Goal: Use online tool/utility: Utilize a website feature to perform a specific function

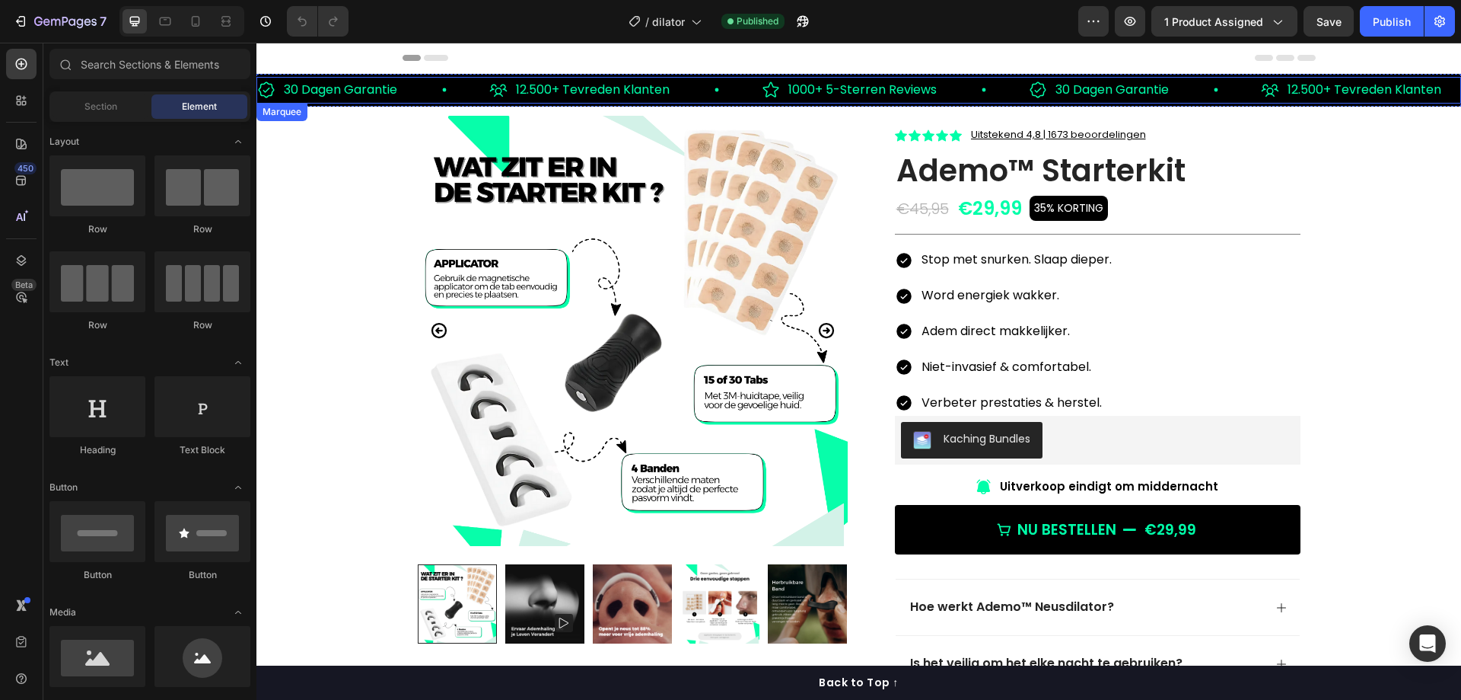
click at [424, 90] on div "30 Dagen Garantie Item List" at bounding box center [373, 90] width 232 height 27
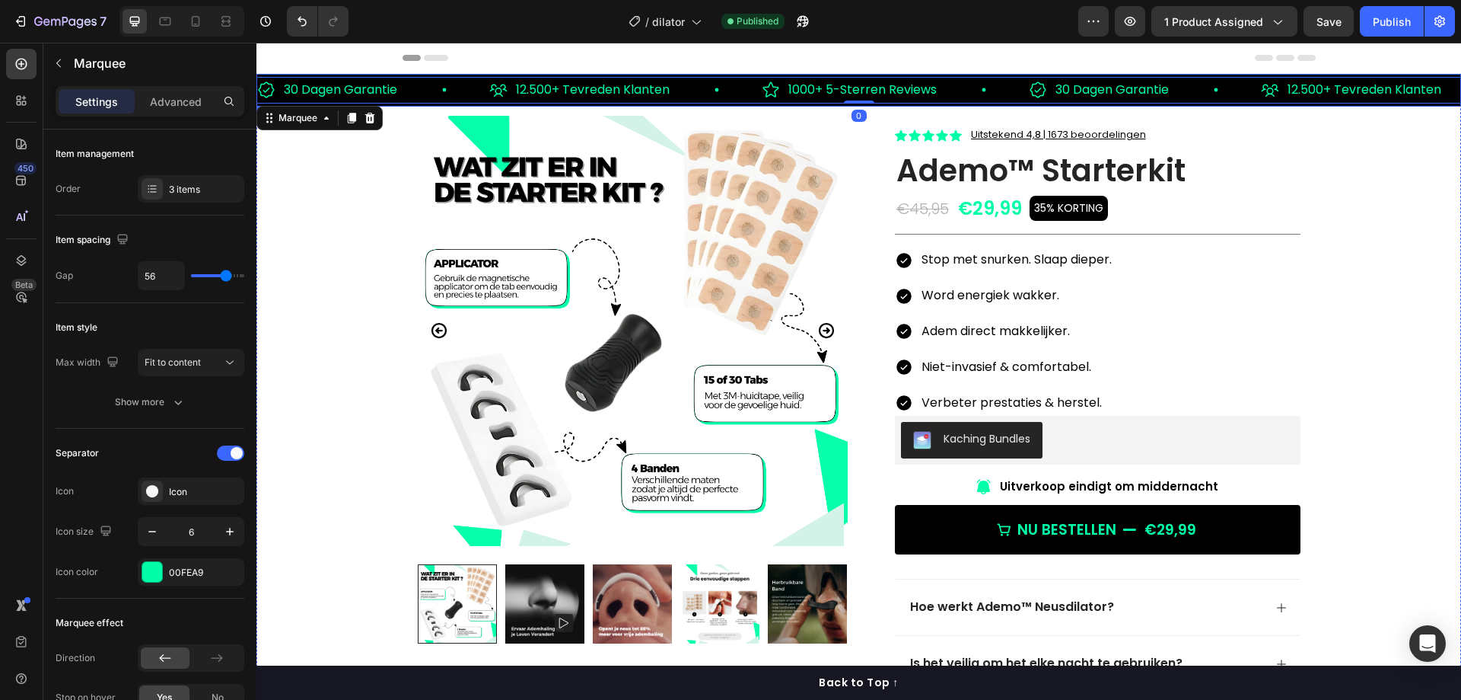
click at [415, 105] on div "30 Dagen Garantie Item List 12.500+ Tevreden Klanten Item List 1000+ 5-Sterren …" at bounding box center [859, 90] width 1205 height 33
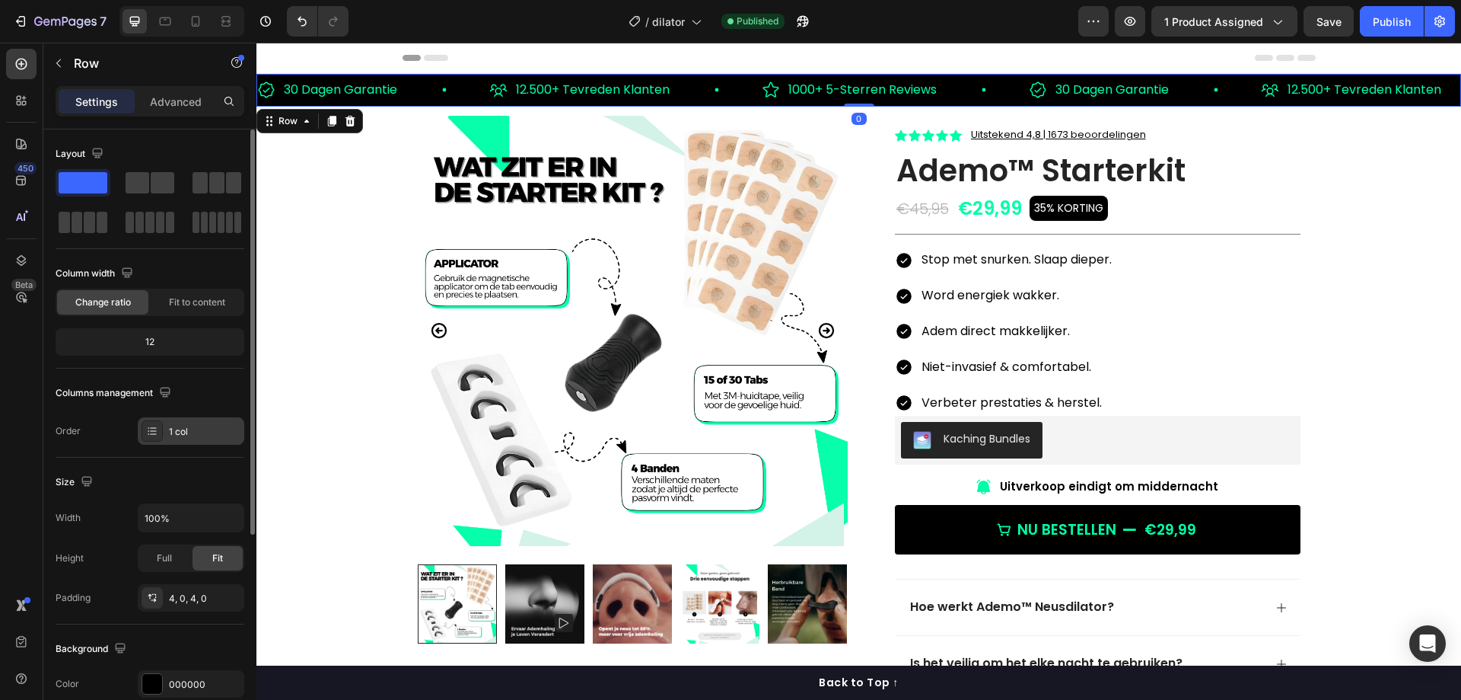
scroll to position [304, 0]
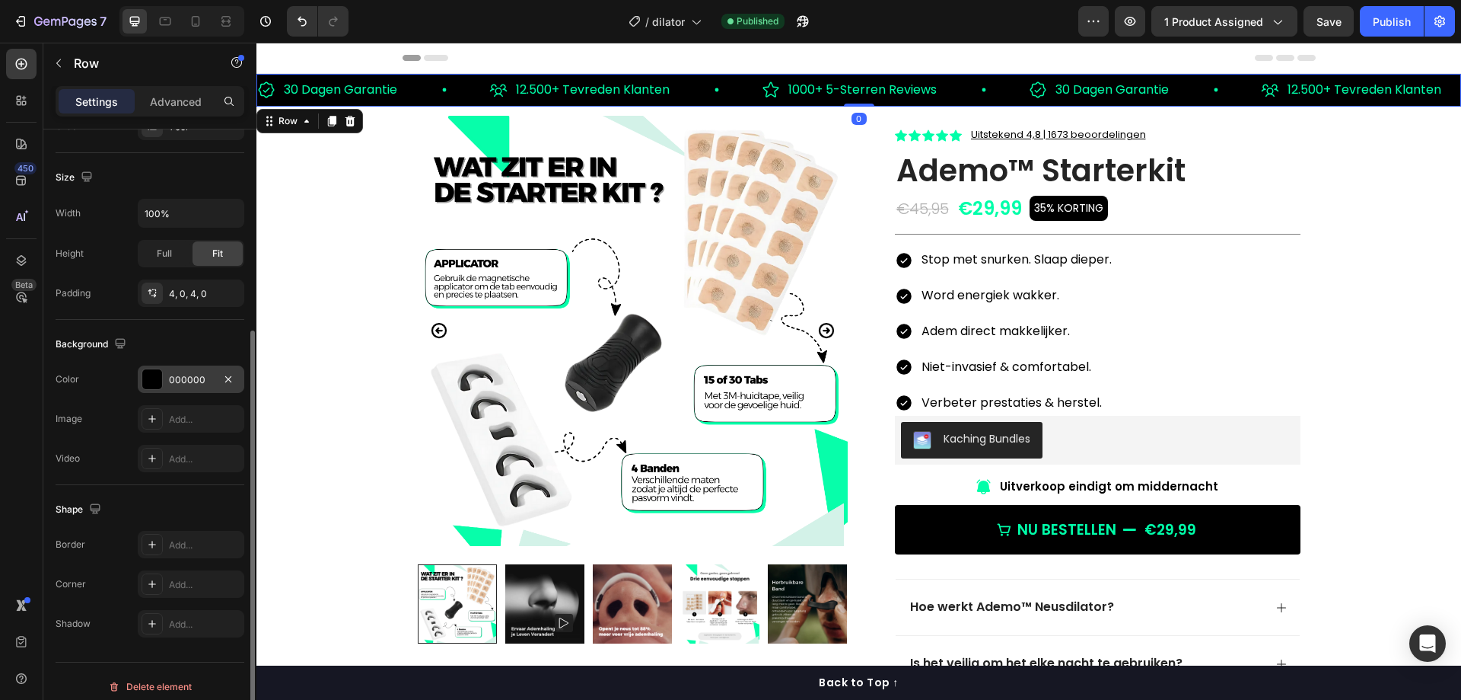
click at [191, 383] on div "000000" at bounding box center [191, 380] width 44 height 14
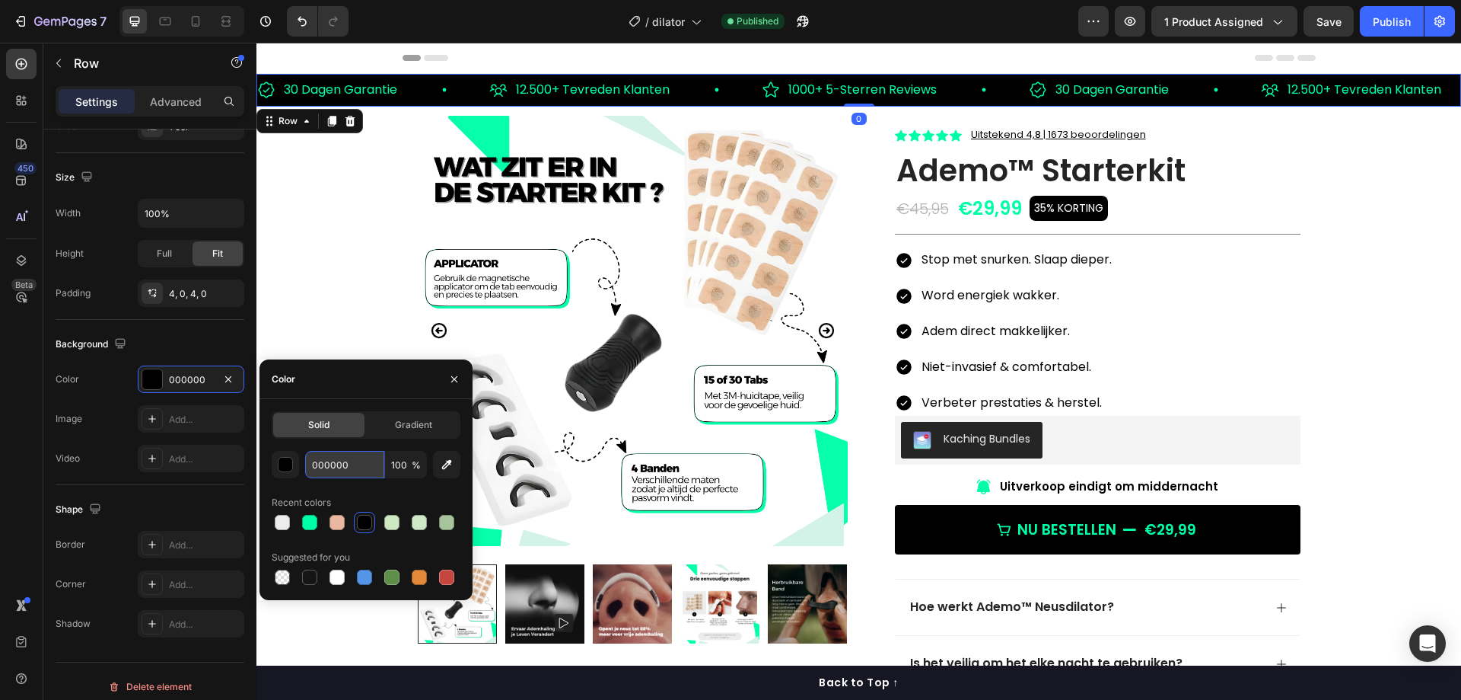
click at [362, 463] on input "000000" at bounding box center [344, 464] width 79 height 27
paste input "#e5dfcc"
type input "#e5dfcc"
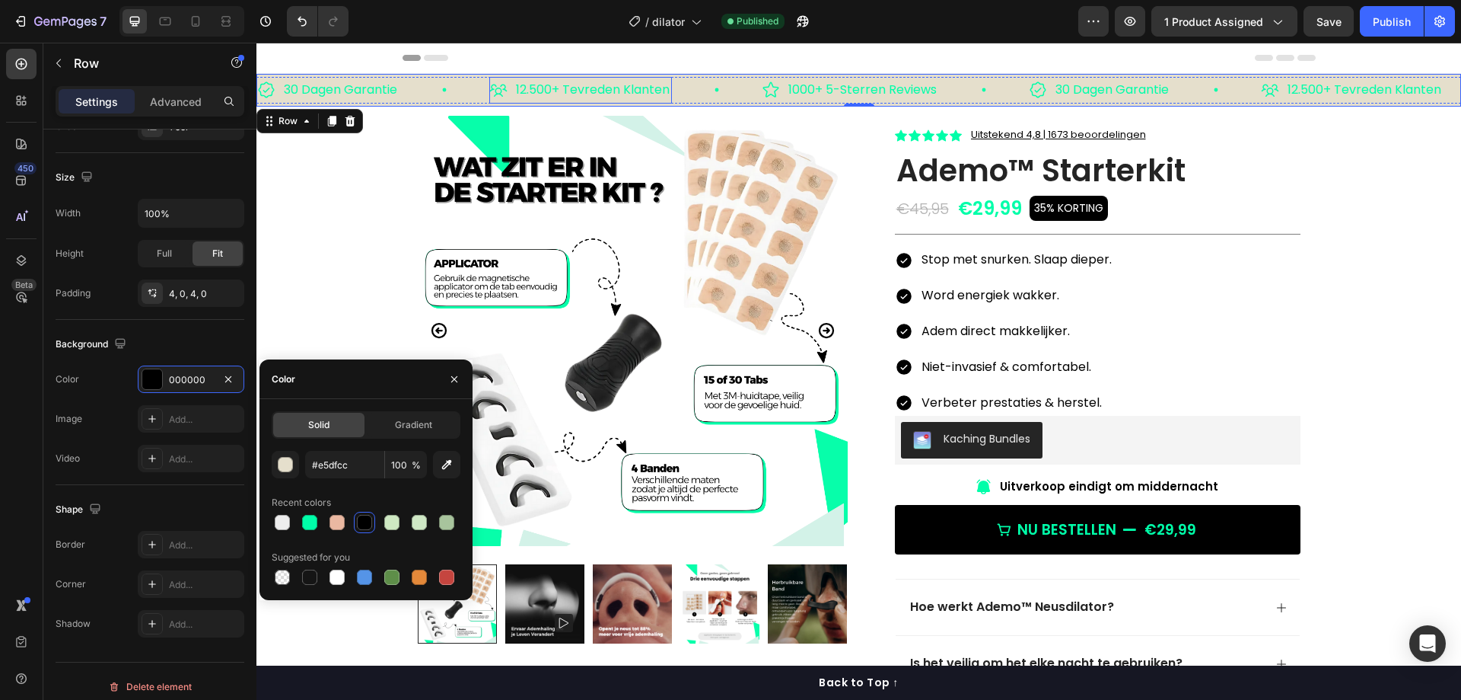
click at [563, 88] on p "12.500+ Tevreden Klanten" at bounding box center [593, 90] width 154 height 22
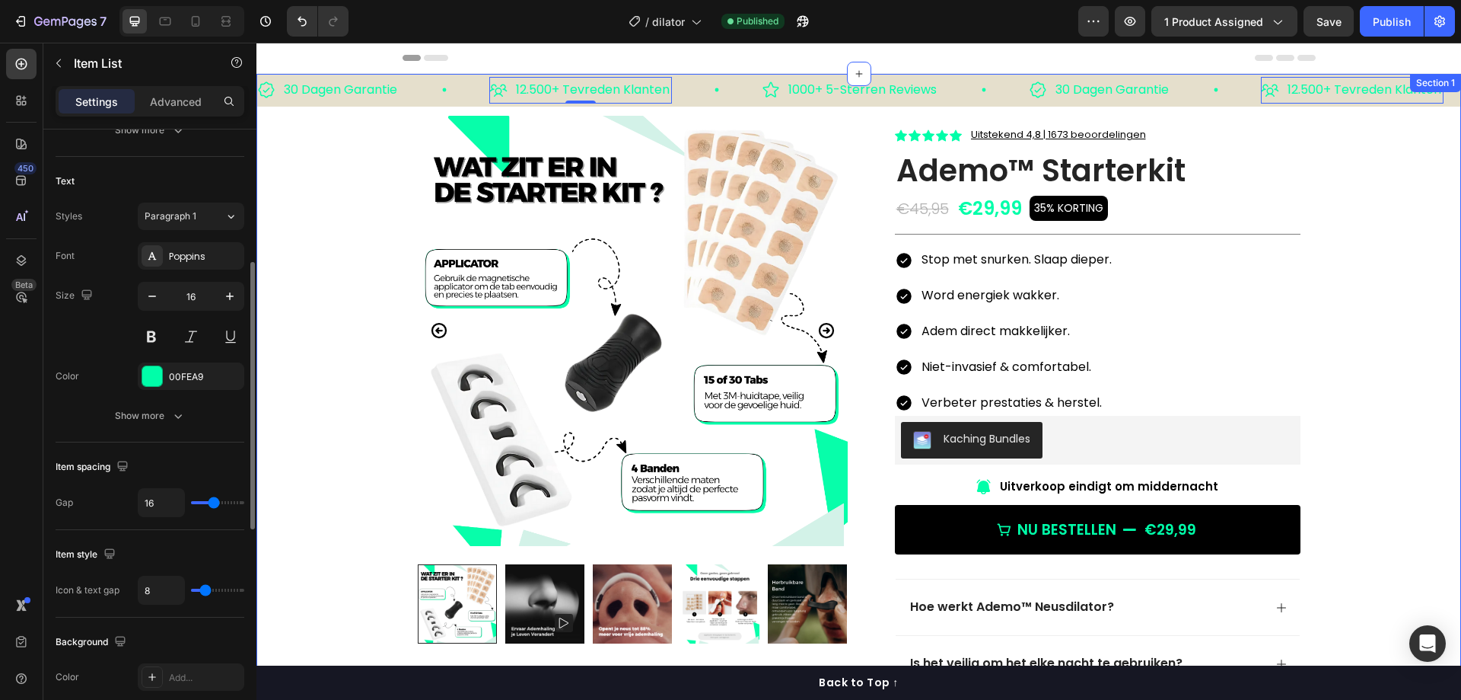
scroll to position [0, 0]
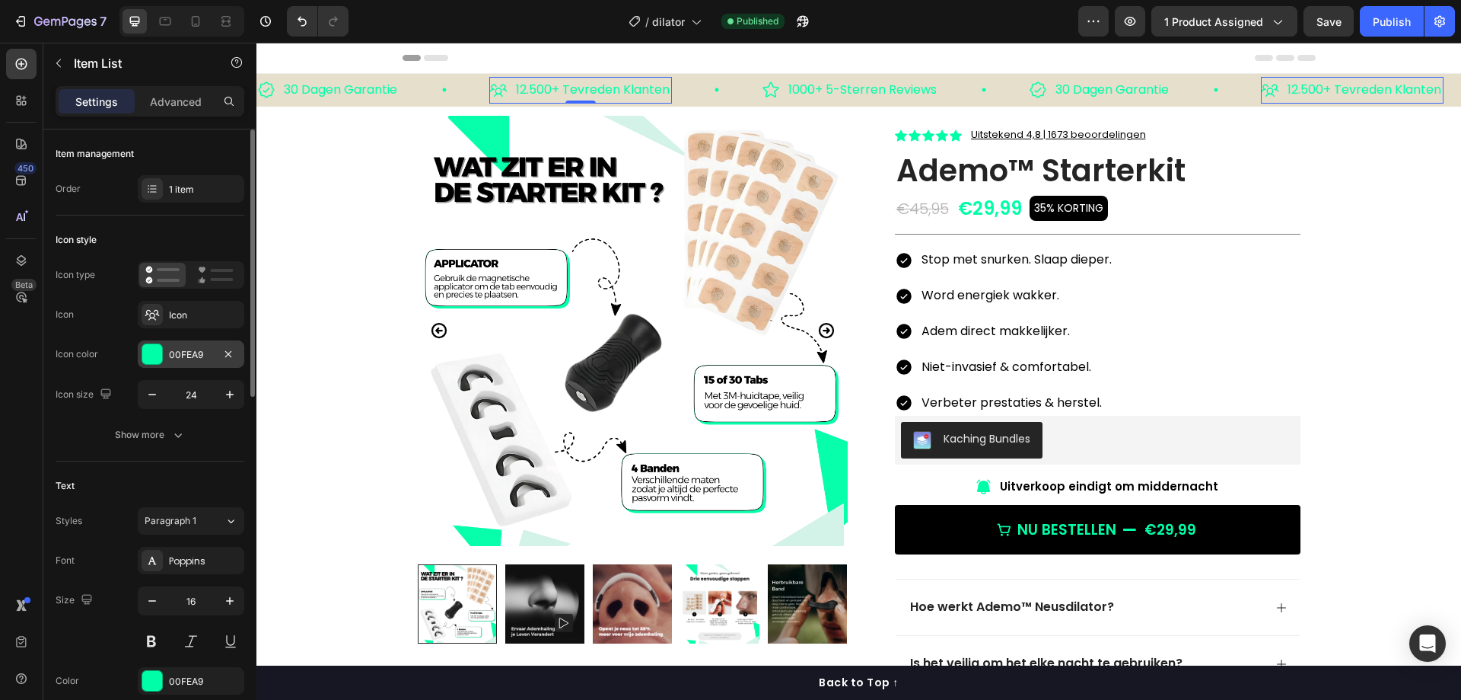
click at [189, 342] on div "00FEA9" at bounding box center [191, 353] width 107 height 27
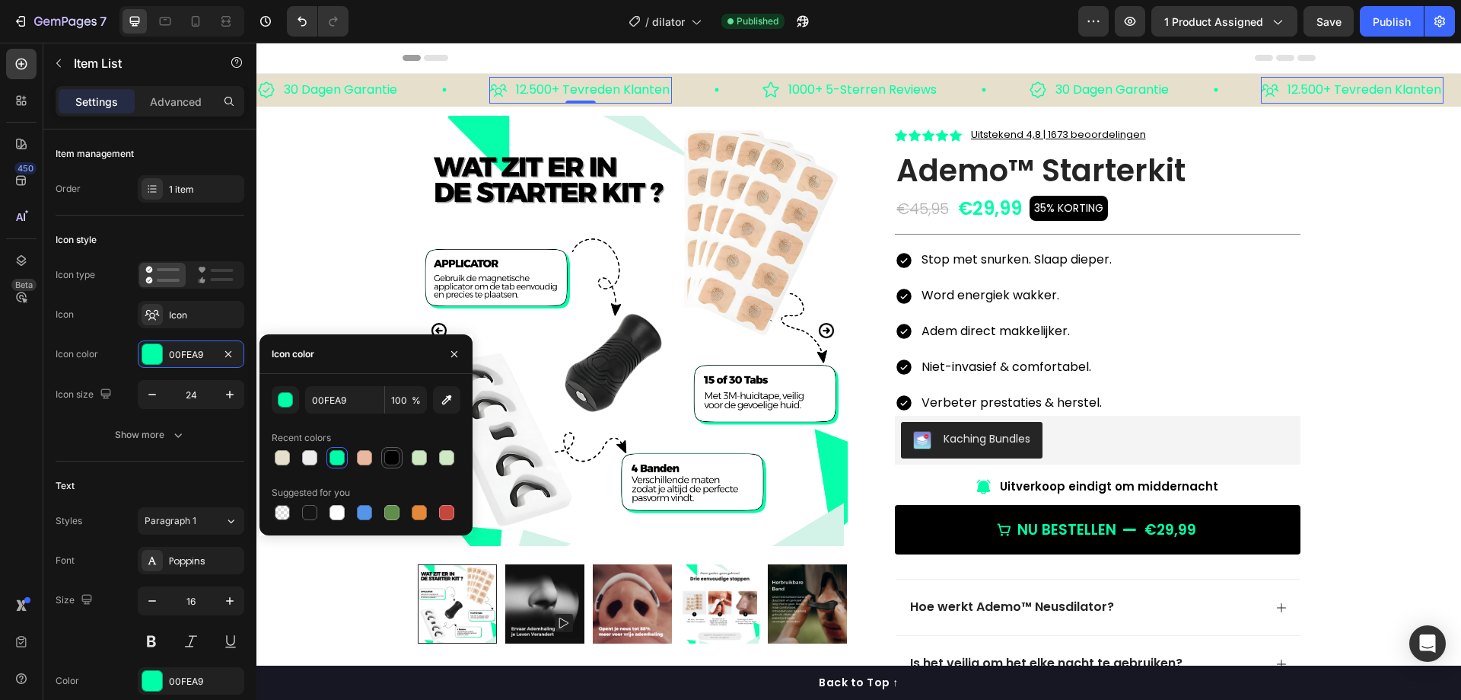
click at [388, 451] on div at bounding box center [391, 457] width 15 height 15
type input "000000"
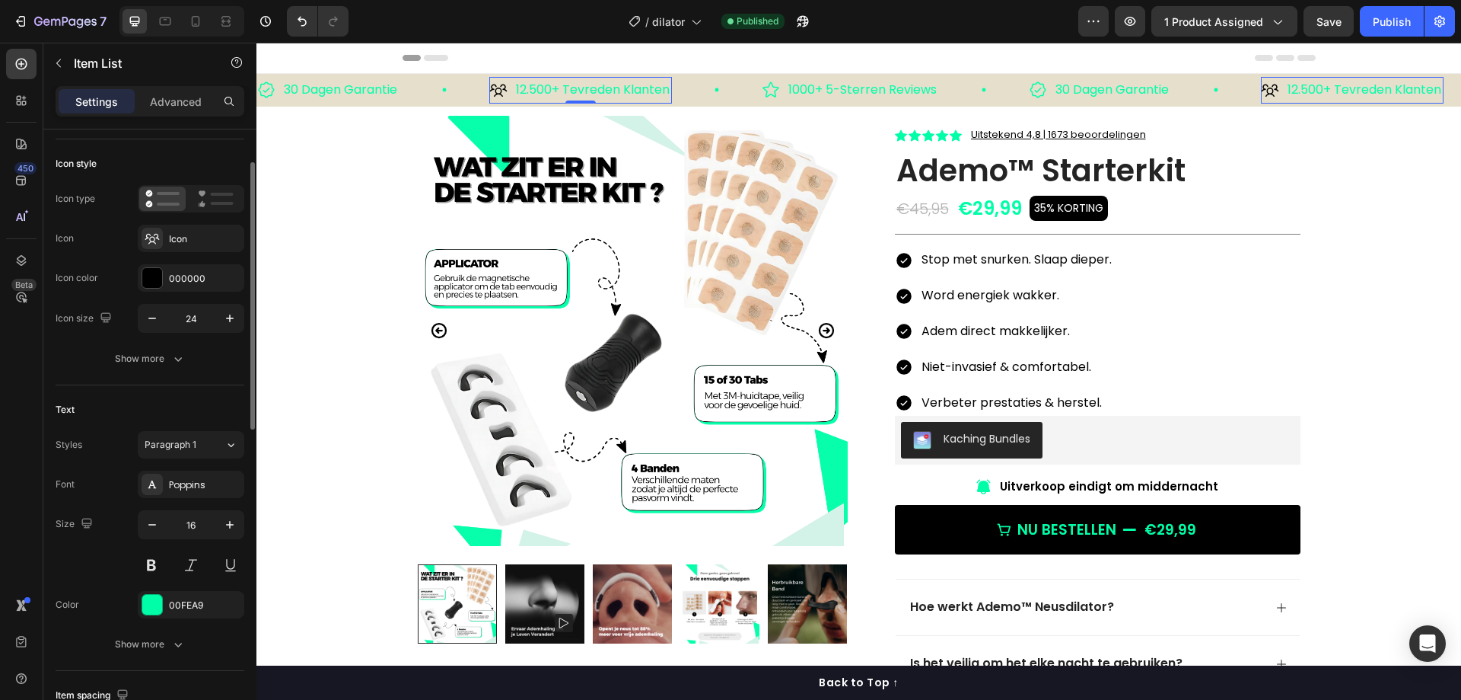
click at [203, 588] on div "Font Poppins Size 16 Color 00FEA9 Show more" at bounding box center [150, 563] width 189 height 187
drag, startPoint x: 204, startPoint y: 604, endPoint x: 0, endPoint y: 507, distance: 226.1
click at [204, 604] on div "00FEA9" at bounding box center [191, 605] width 44 height 14
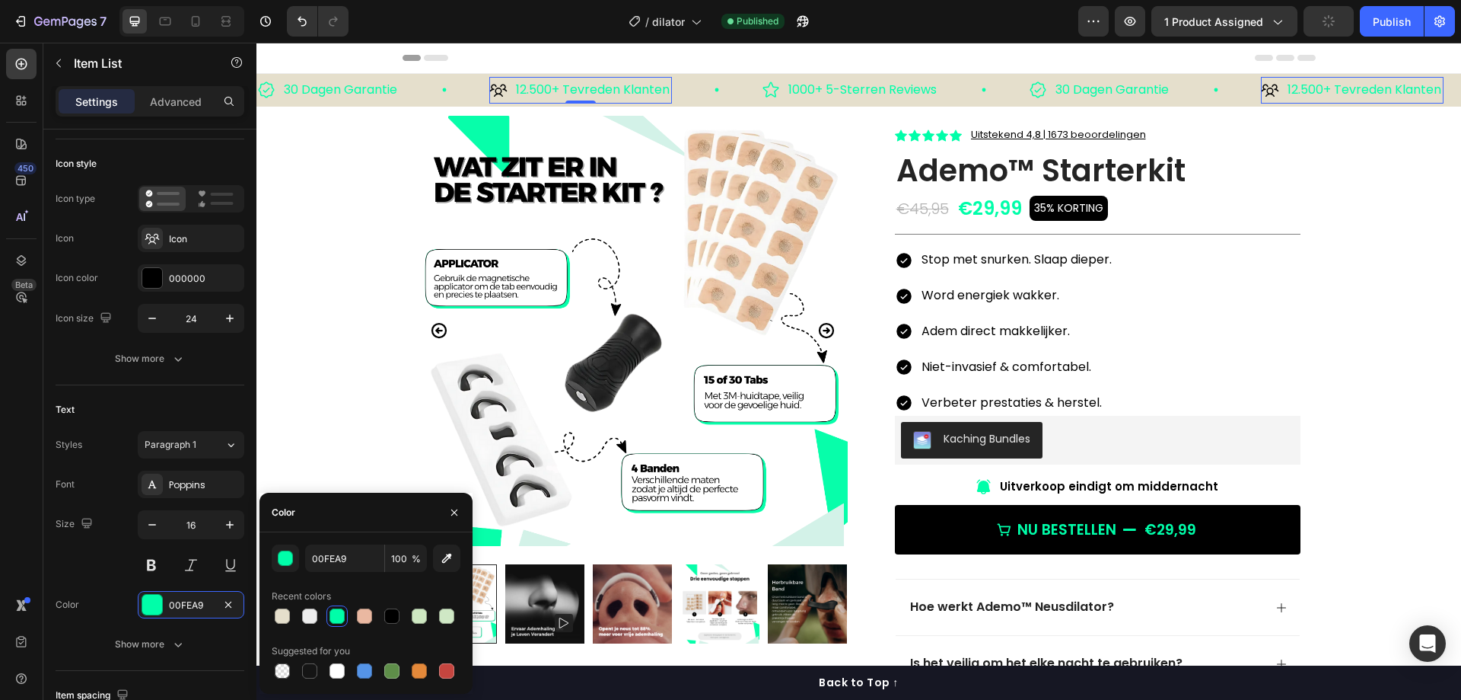
click at [387, 617] on div at bounding box center [391, 615] width 15 height 15
type input "000000"
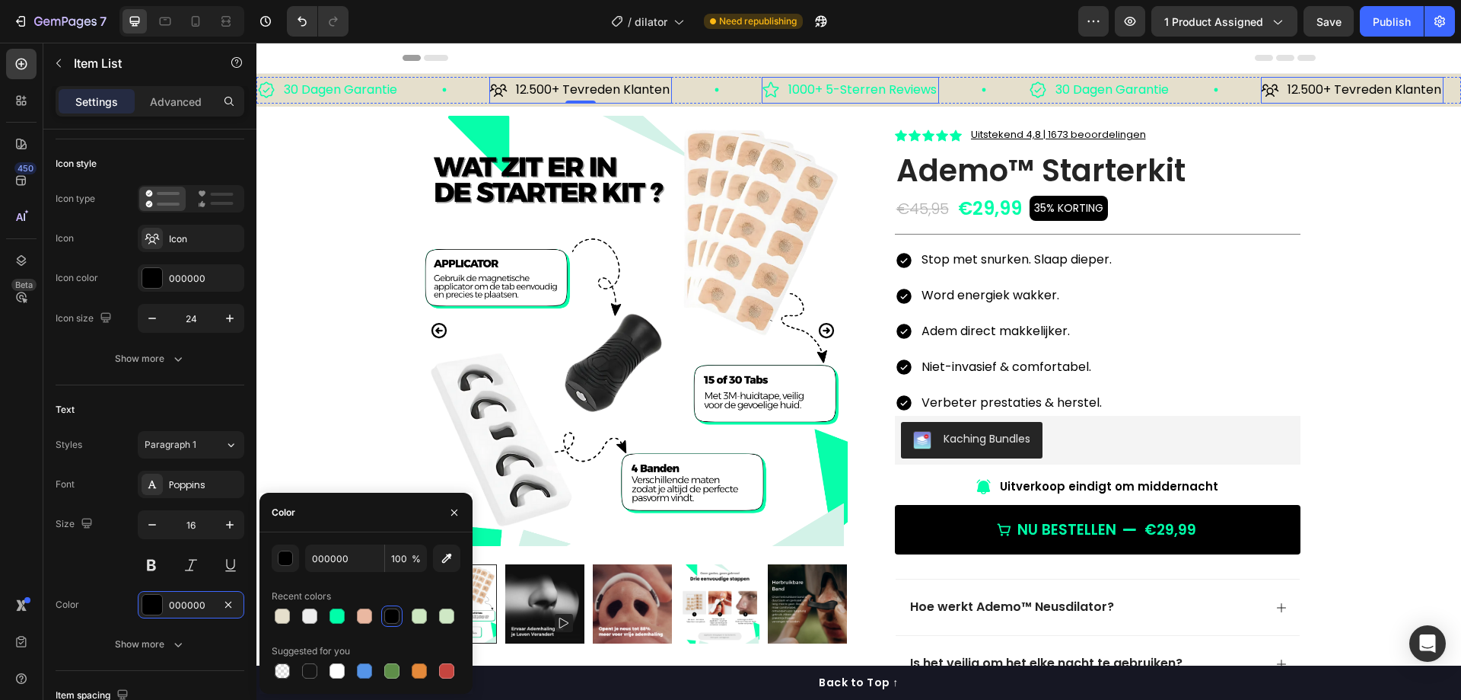
click at [812, 85] on p "1000+ 5-Sterren Reviews" at bounding box center [863, 90] width 148 height 22
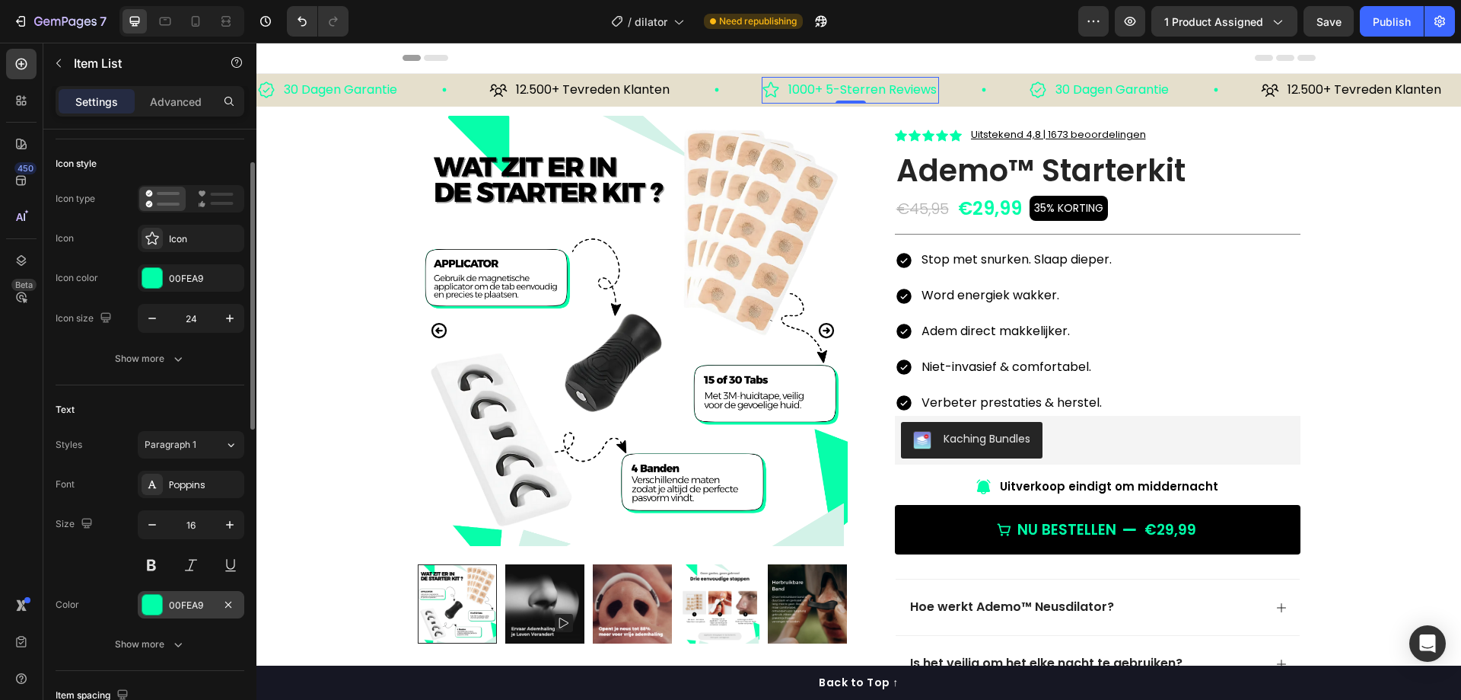
click at [191, 613] on div "00FEA9" at bounding box center [191, 604] width 107 height 27
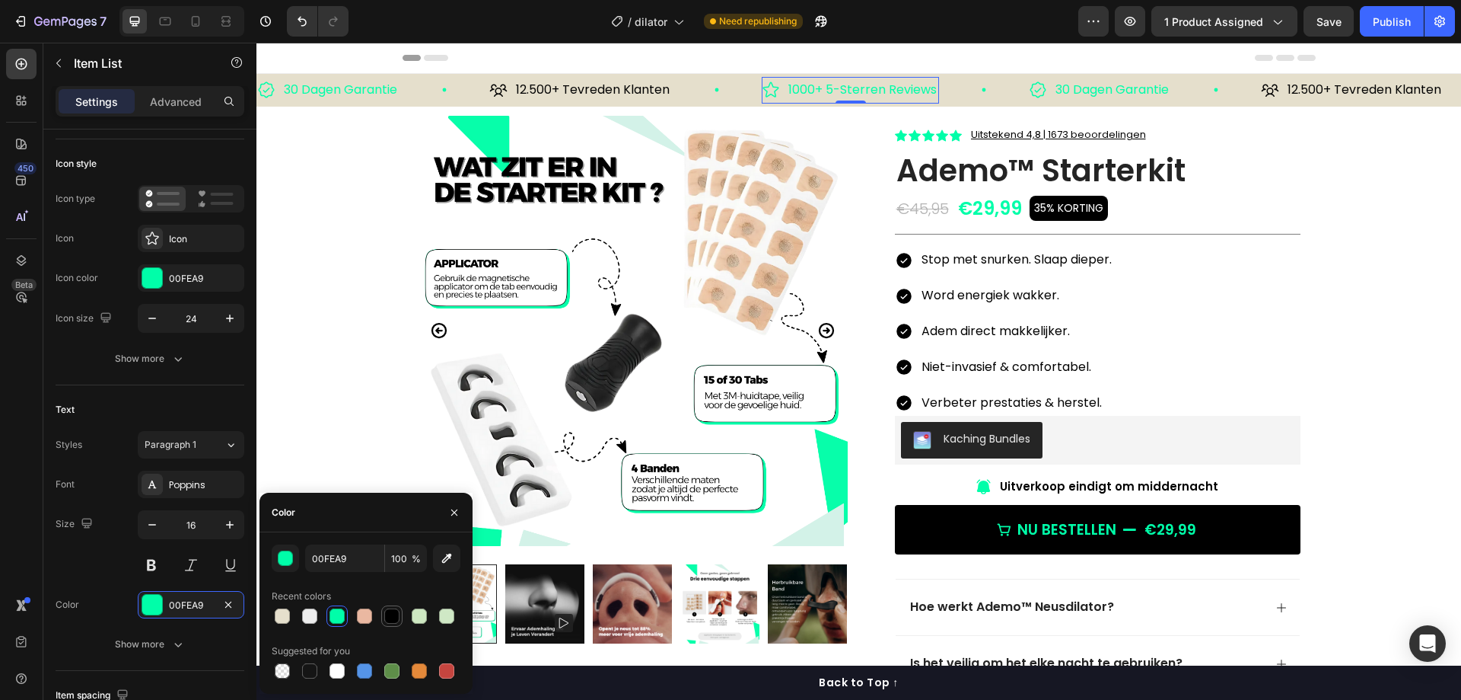
click at [390, 612] on div at bounding box center [391, 615] width 15 height 15
type input "000000"
click at [766, 83] on icon at bounding box center [771, 90] width 18 height 18
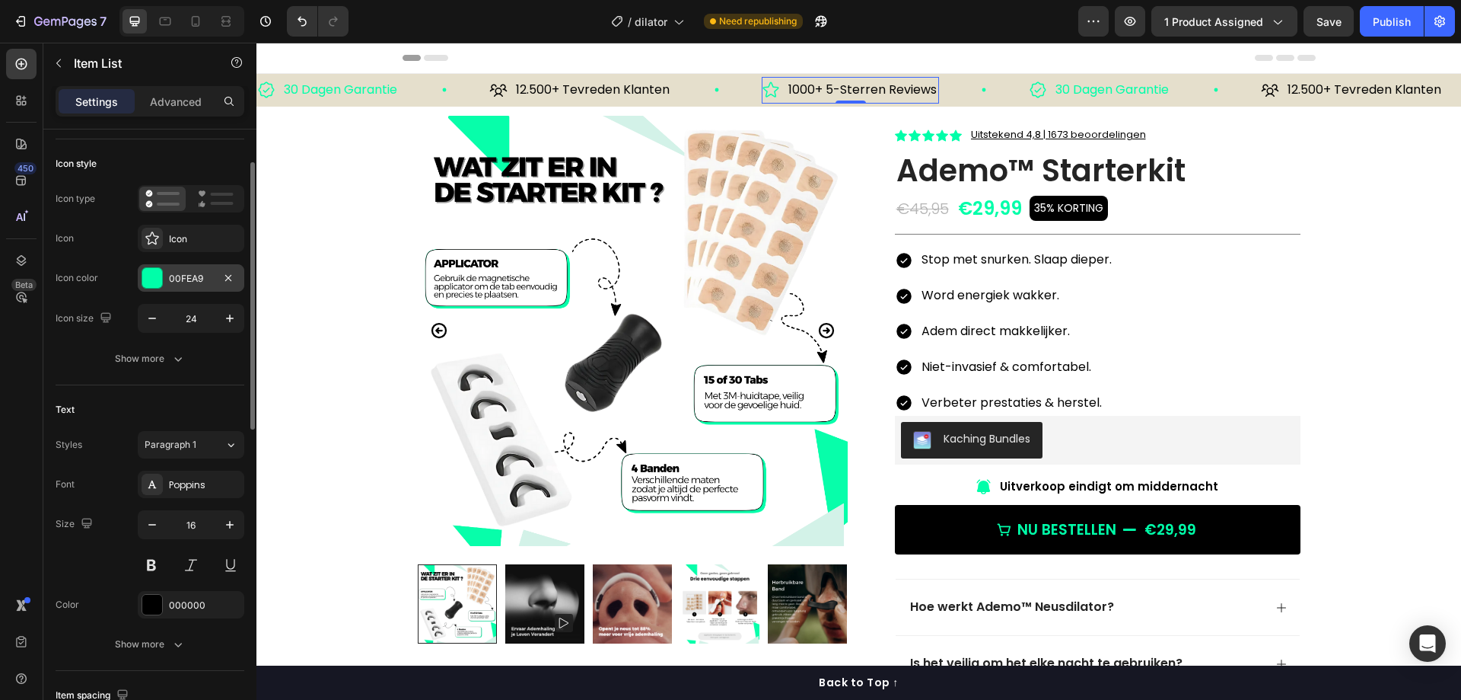
click at [190, 275] on div "00FEA9" at bounding box center [191, 279] width 44 height 14
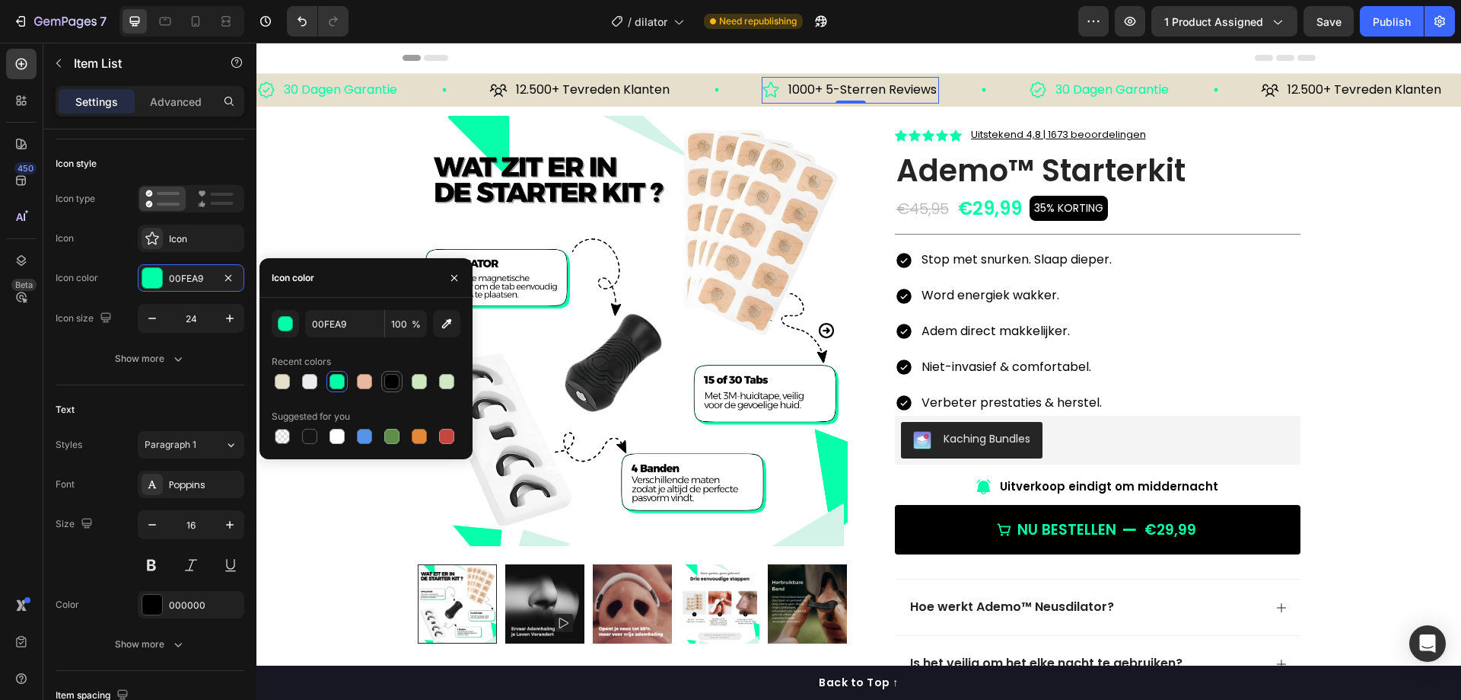
drag, startPoint x: 385, startPoint y: 384, endPoint x: 365, endPoint y: 160, distance: 224.7
click at [385, 384] on div at bounding box center [391, 381] width 15 height 15
type input "000000"
click at [719, 88] on icon at bounding box center [717, 90] width 5 height 5
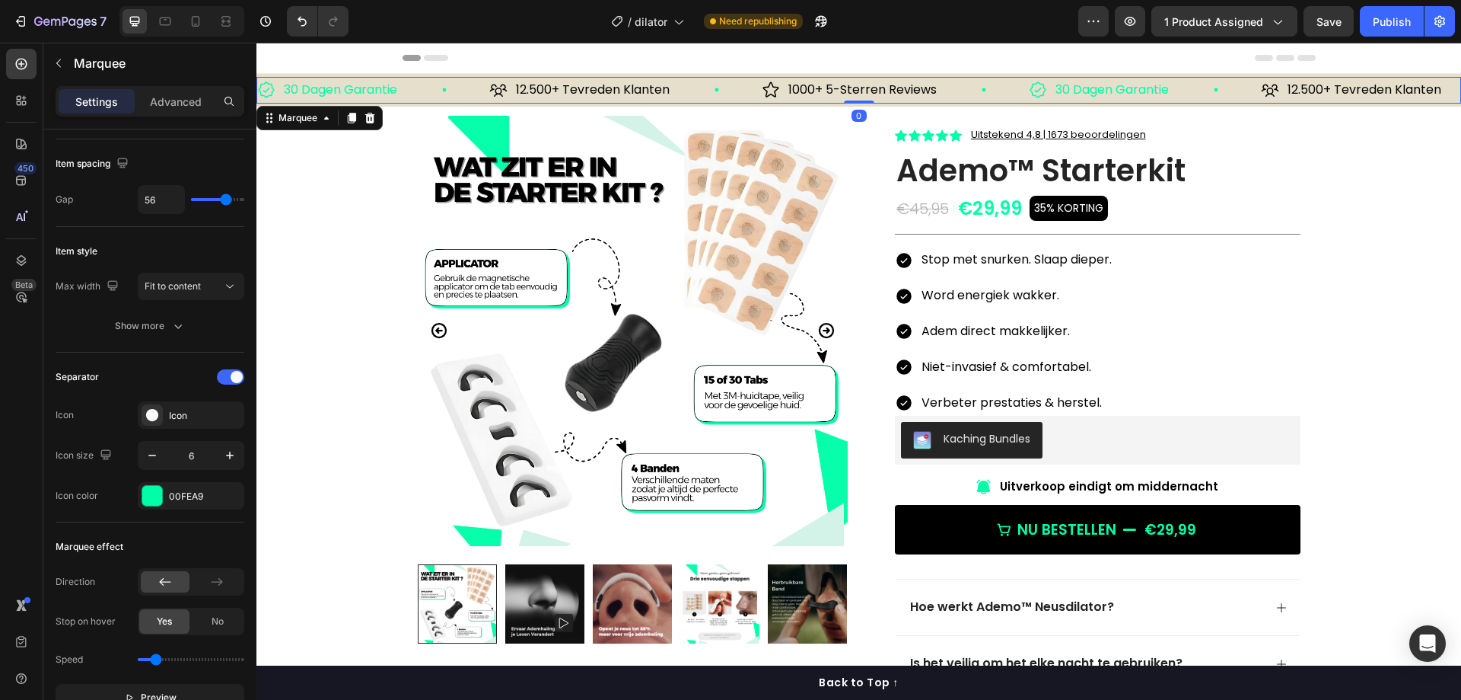
scroll to position [0, 0]
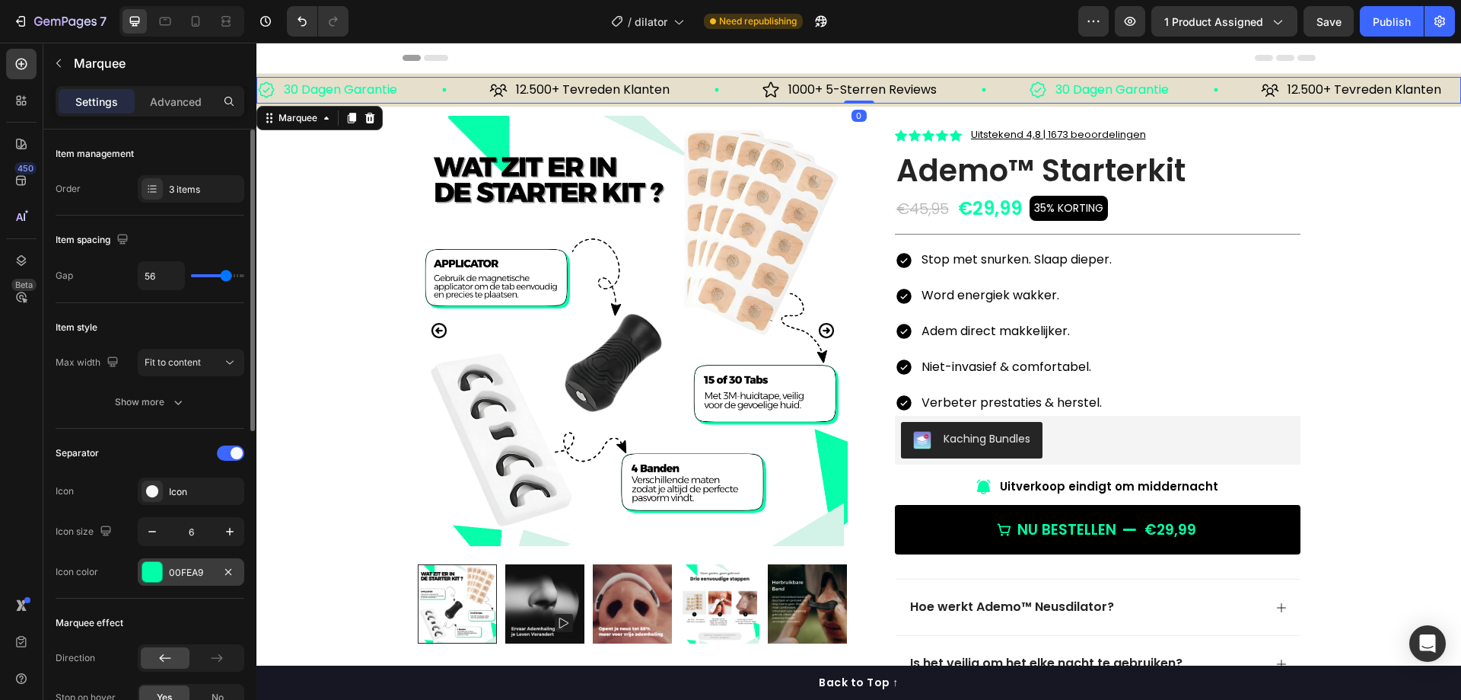
click at [189, 566] on div "00FEA9" at bounding box center [191, 573] width 44 height 14
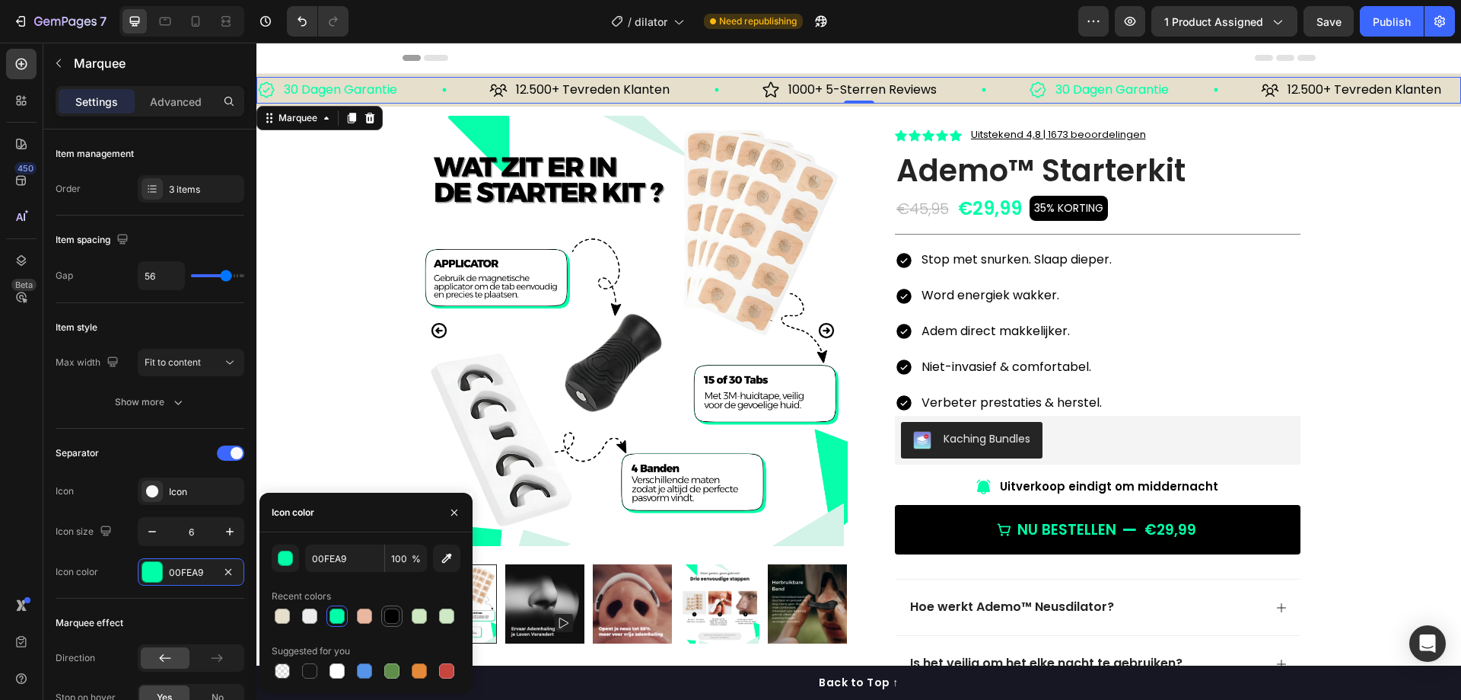
click at [403, 615] on div at bounding box center [366, 615] width 189 height 21
drag, startPoint x: 400, startPoint y: 615, endPoint x: 368, endPoint y: 342, distance: 275.2
click at [400, 615] on div at bounding box center [392, 616] width 18 height 18
type input "000000"
click at [1074, 84] on p "30 Dagen Garantie" at bounding box center [1112, 90] width 113 height 22
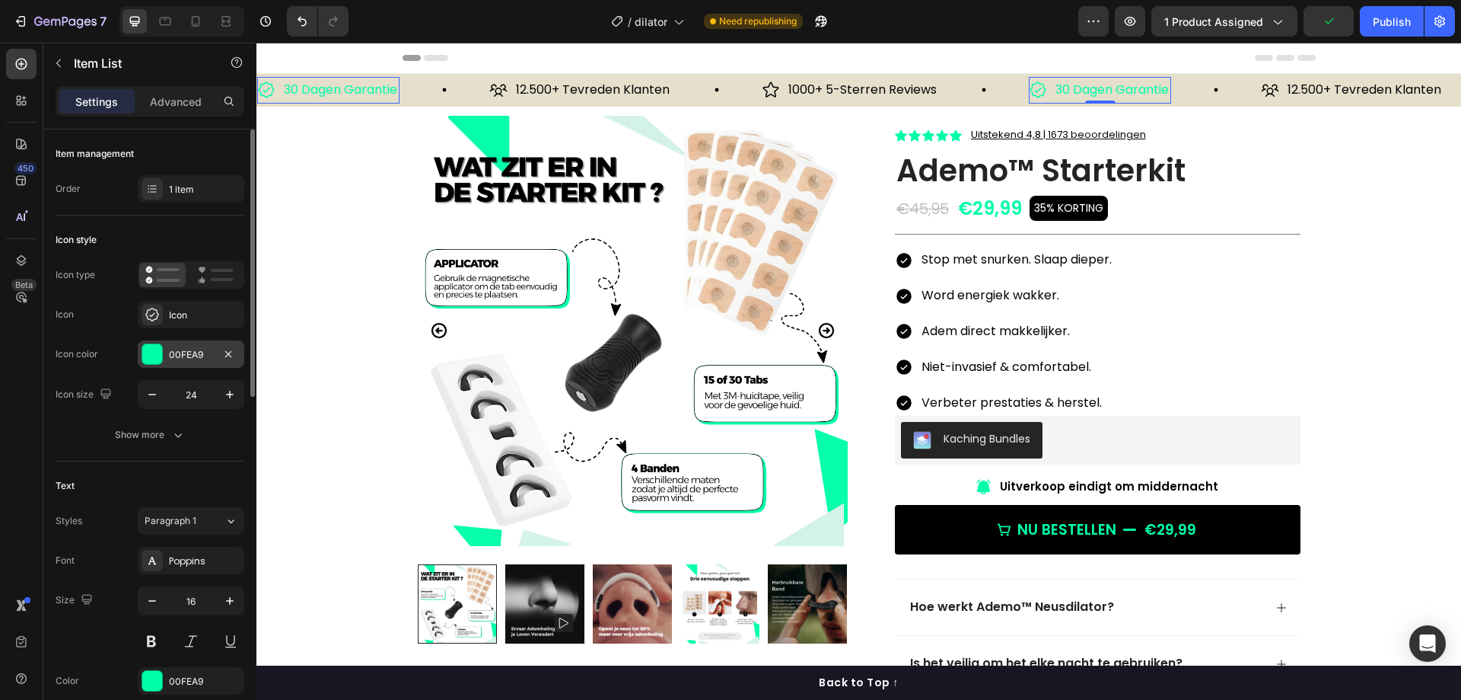
click at [217, 349] on div "00FEA9" at bounding box center [191, 353] width 107 height 27
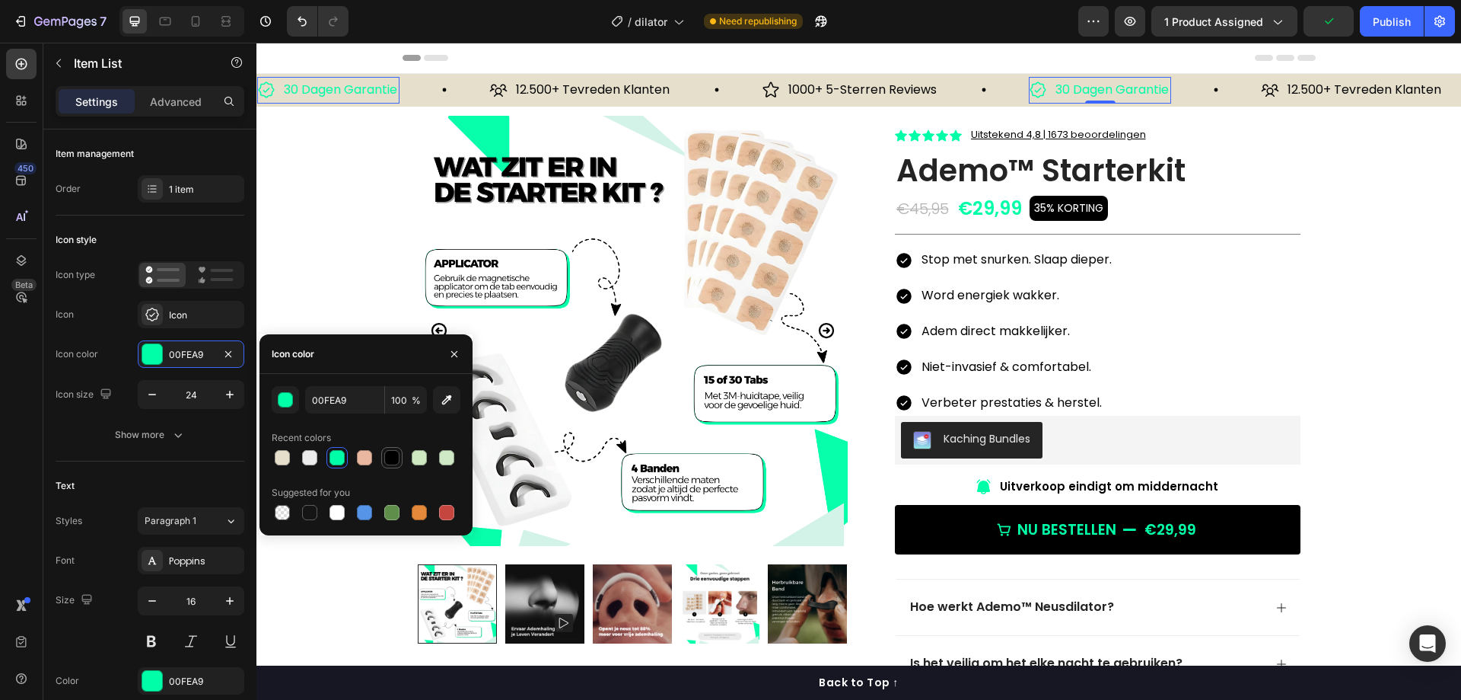
click at [387, 458] on div at bounding box center [391, 457] width 15 height 15
type input "000000"
click at [174, 689] on div "00FEA9" at bounding box center [191, 680] width 107 height 27
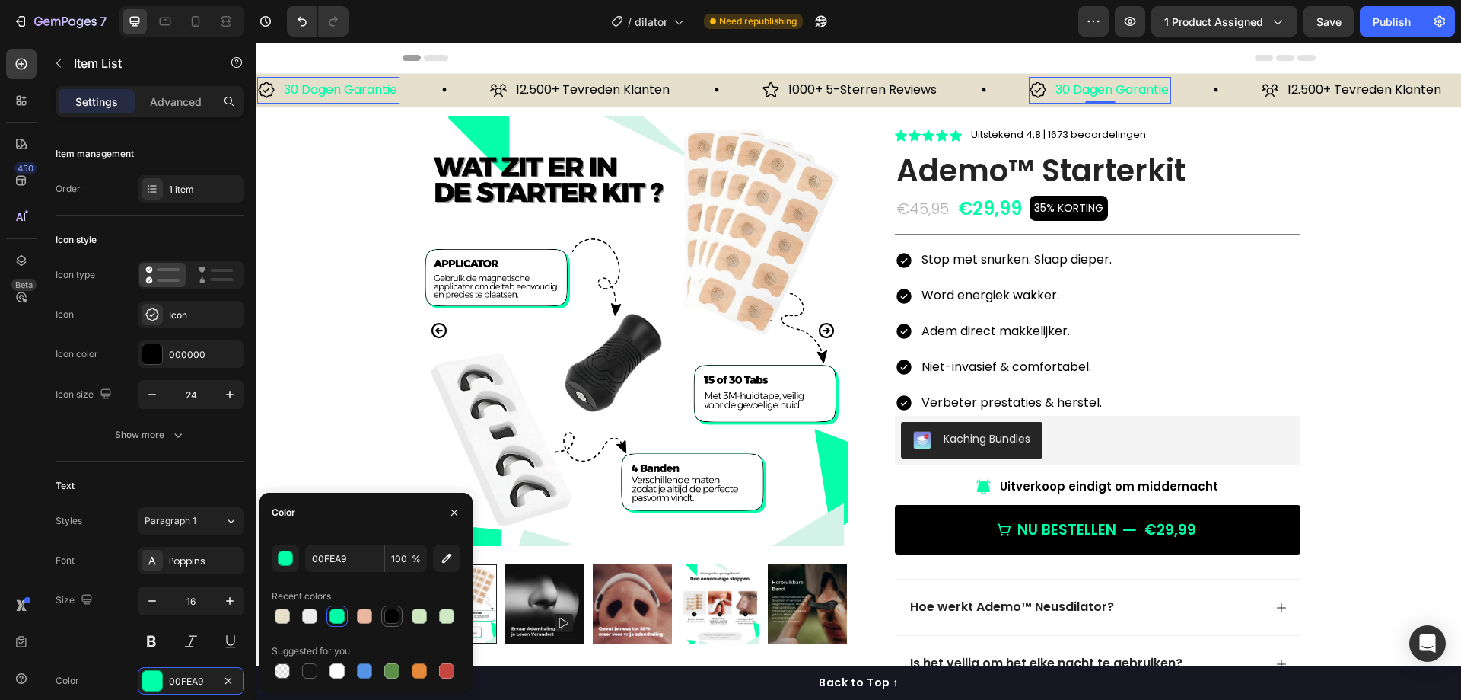
click at [382, 616] on div at bounding box center [391, 615] width 21 height 21
type input "000000"
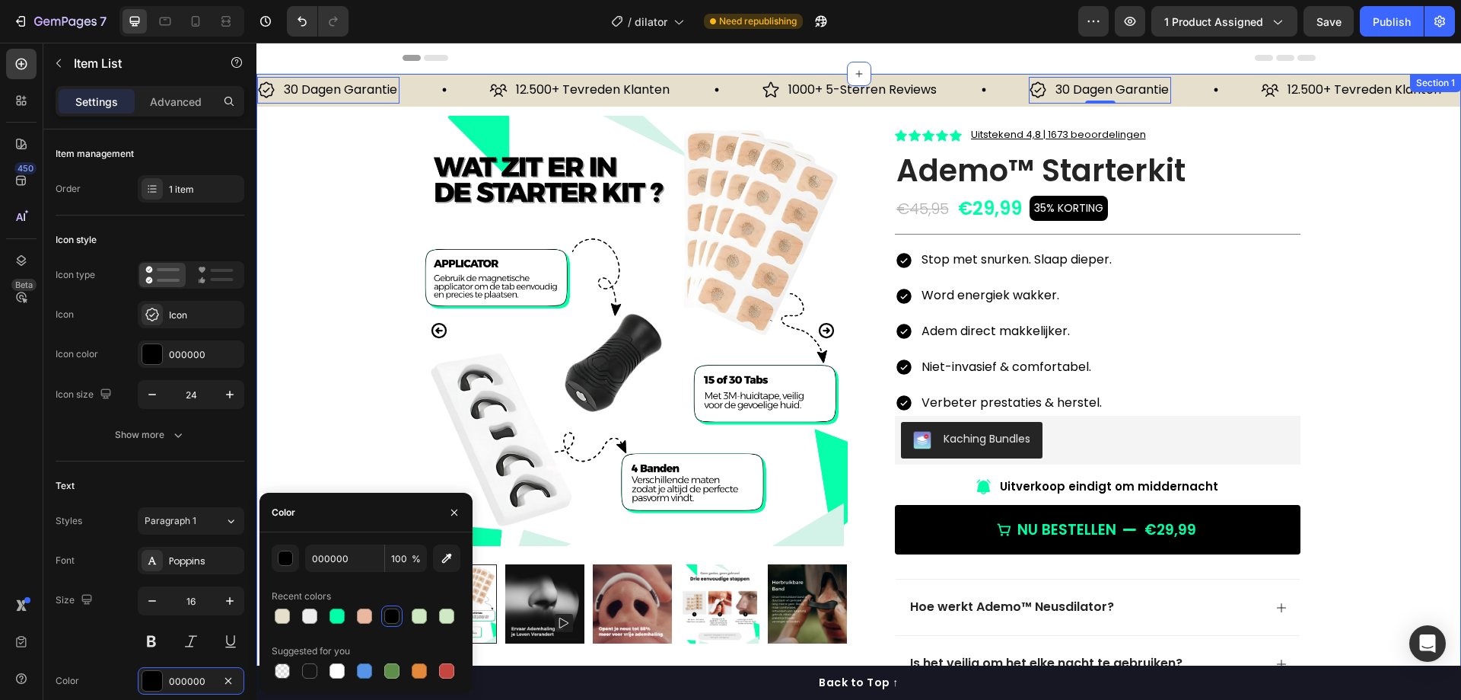
click at [1413, 200] on div "30 Dagen Garantie Item List 0 12.500+ Tevreden Klanten Item List 1000+ 5-Sterre…" at bounding box center [859, 543] width 1205 height 939
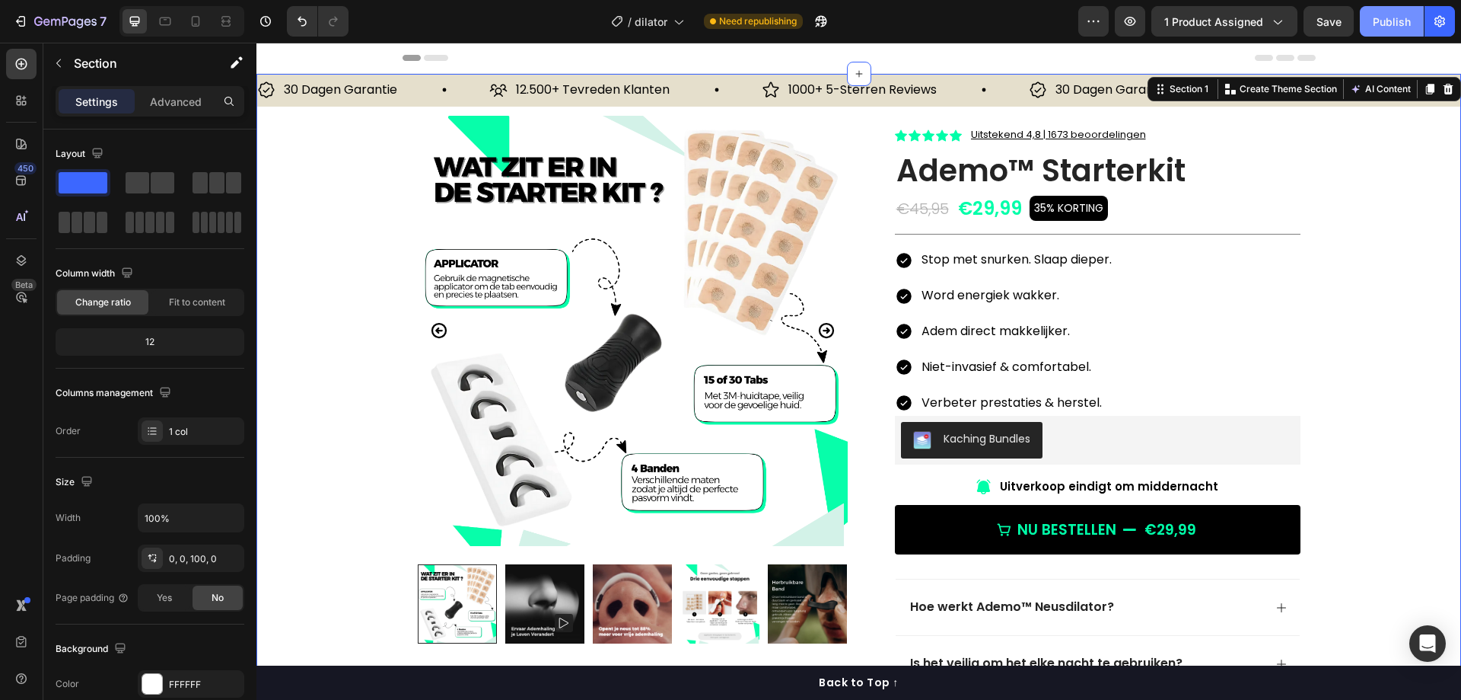
click at [1383, 16] on div "Publish" at bounding box center [1392, 22] width 38 height 16
click at [598, 90] on p "12.500+ Tevreden Klanten" at bounding box center [593, 90] width 154 height 22
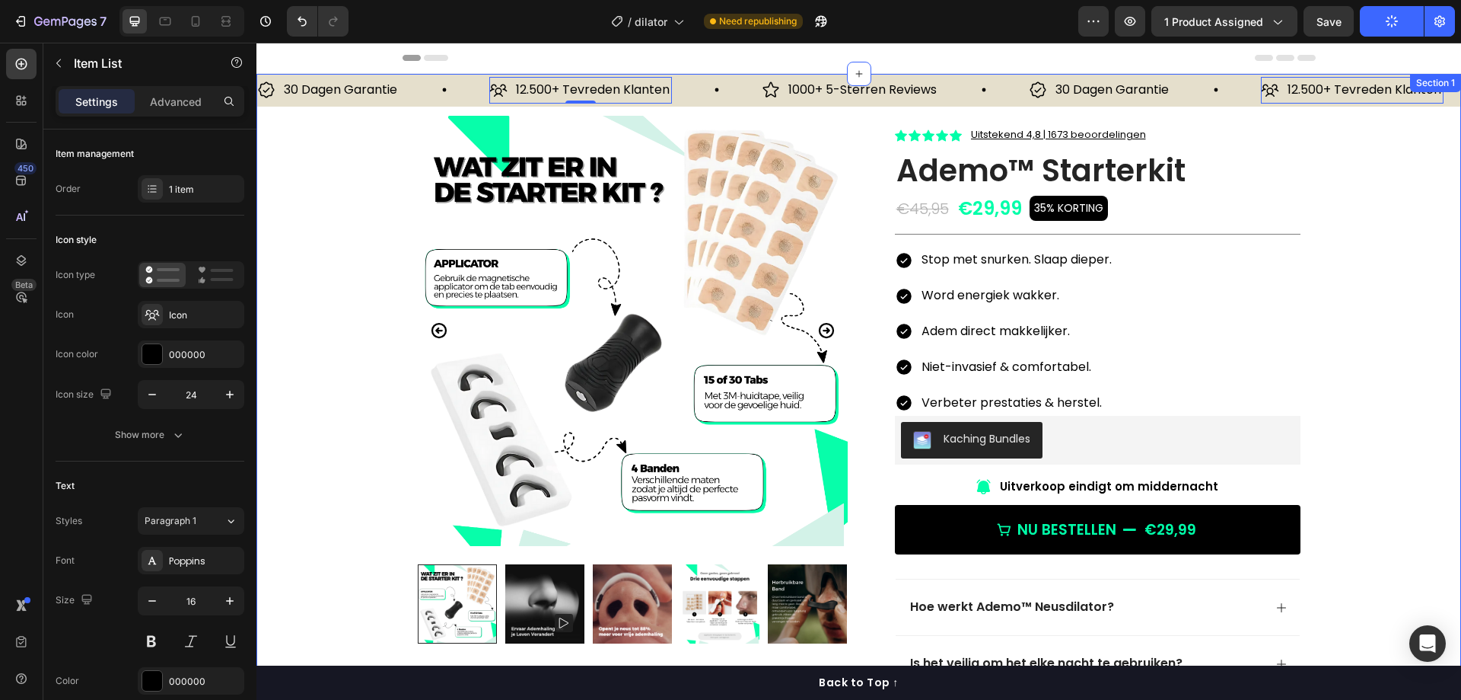
click at [1356, 188] on div "30 Dagen Garantie Item List 12.500+ Tevreden Klanten Item List 0 1000+ 5-Sterre…" at bounding box center [859, 543] width 1205 height 939
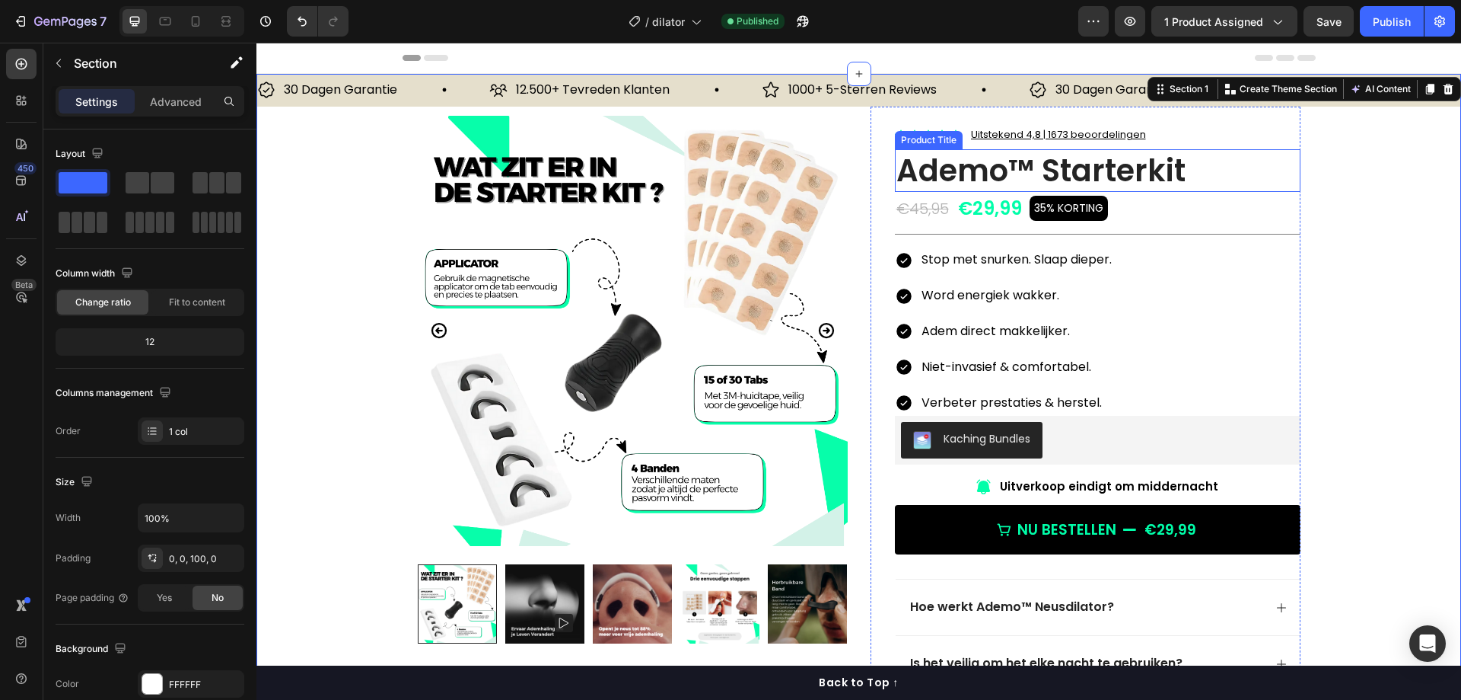
click at [938, 166] on h1 "Ademo™ Starterkit" at bounding box center [1098, 170] width 406 height 43
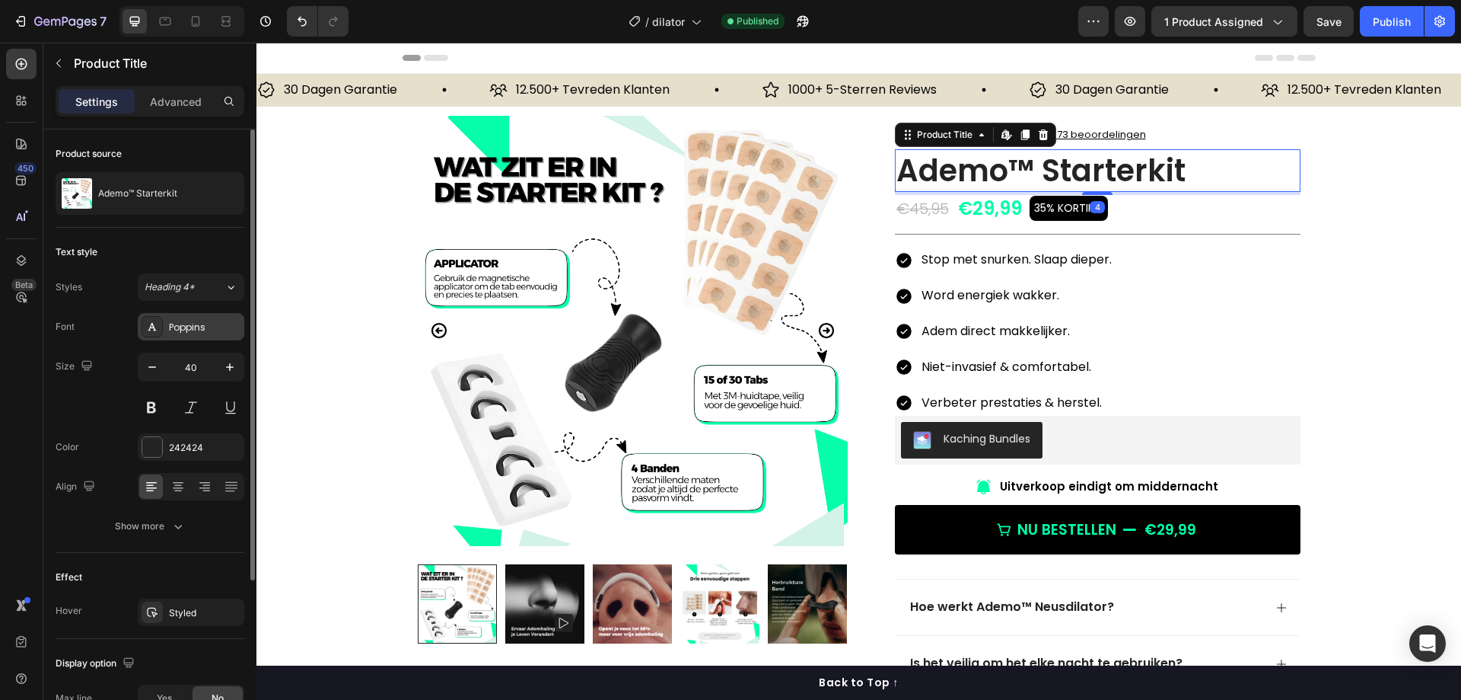
click at [199, 319] on div "Poppins" at bounding box center [191, 326] width 107 height 27
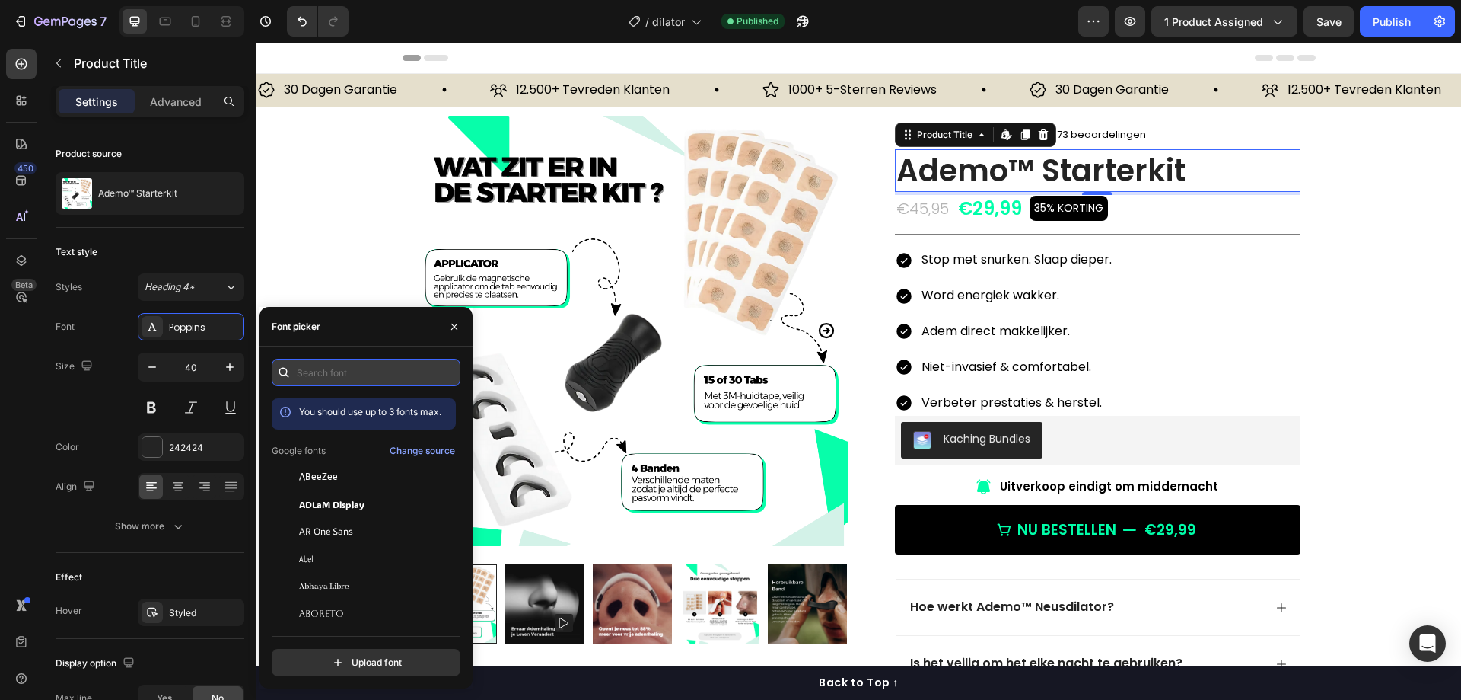
click at [338, 368] on input "text" at bounding box center [366, 372] width 189 height 27
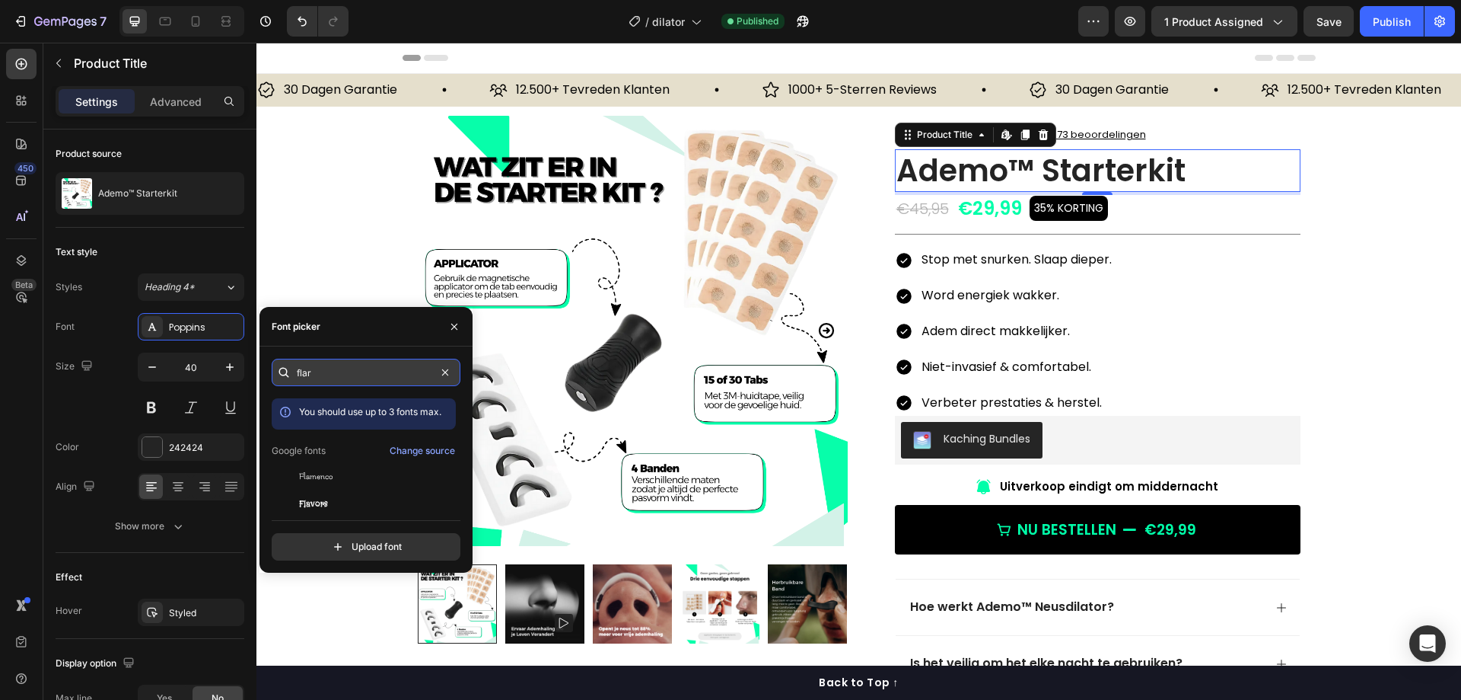
type input "flare"
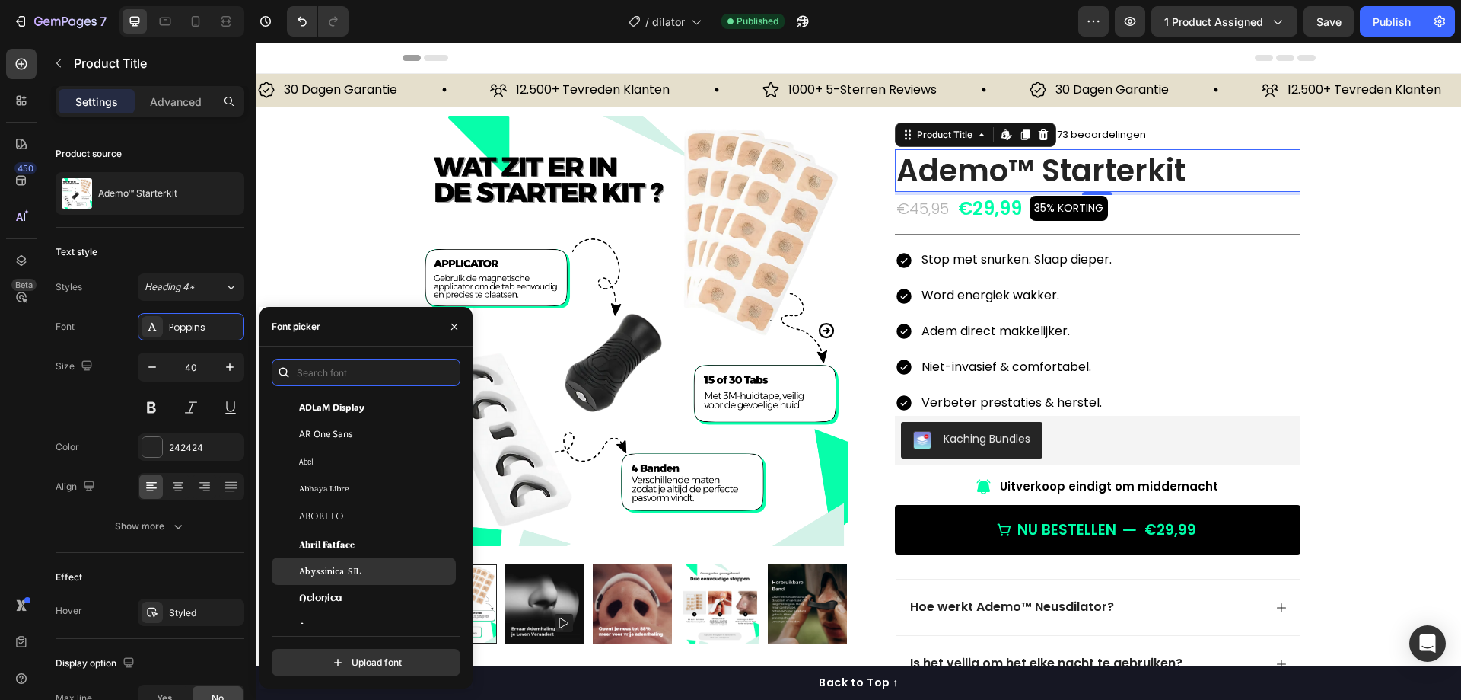
scroll to position [152, 0]
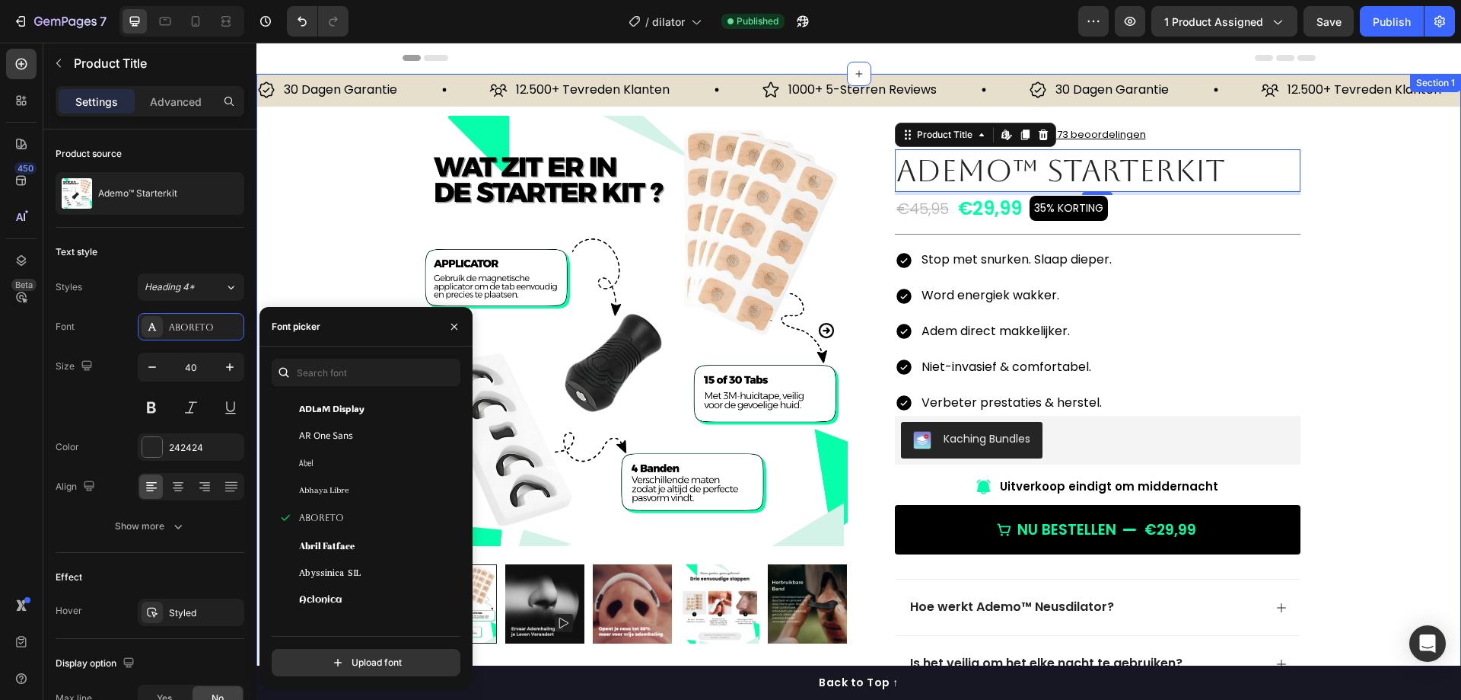
click at [1329, 179] on div "30 Dagen Garantie Item List 12.500+ Tevreden Klanten Item List 1000+ 5-Sterren …" at bounding box center [859, 543] width 1205 height 939
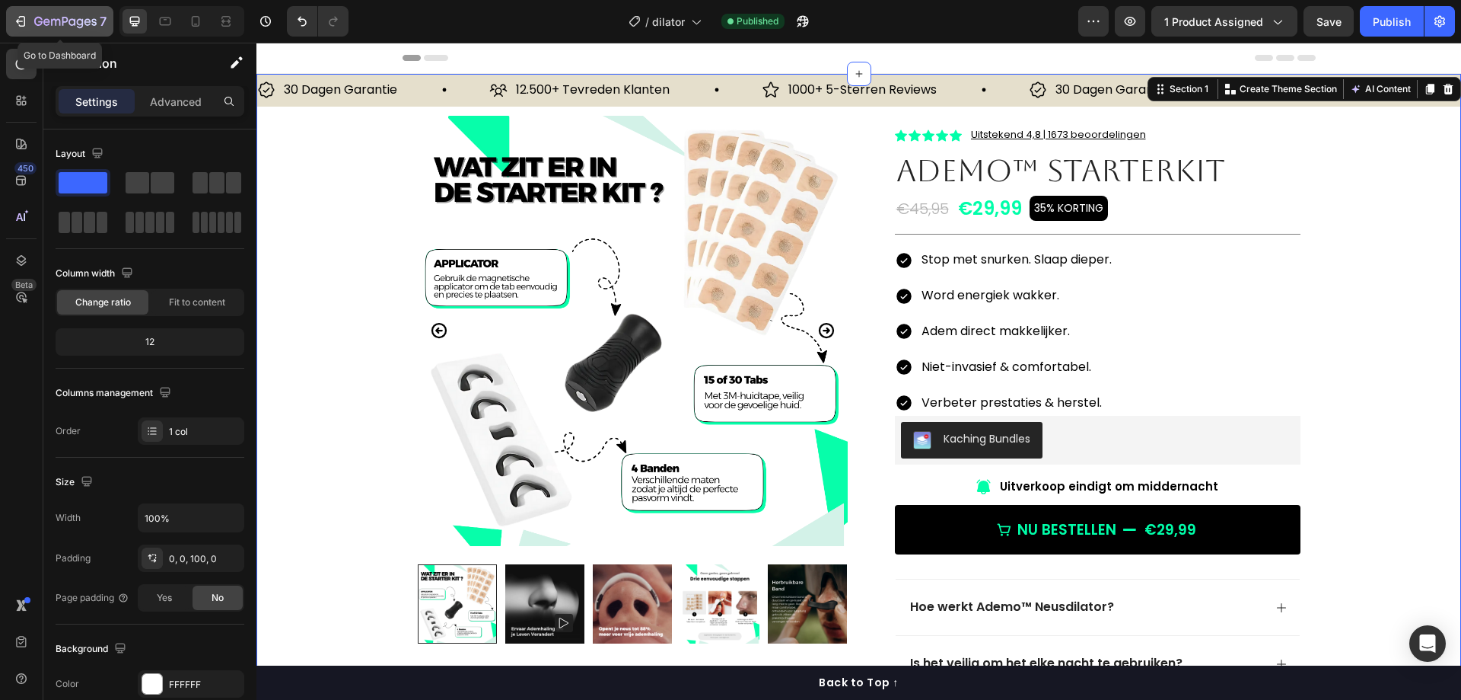
click at [30, 20] on div "7" at bounding box center [60, 21] width 94 height 18
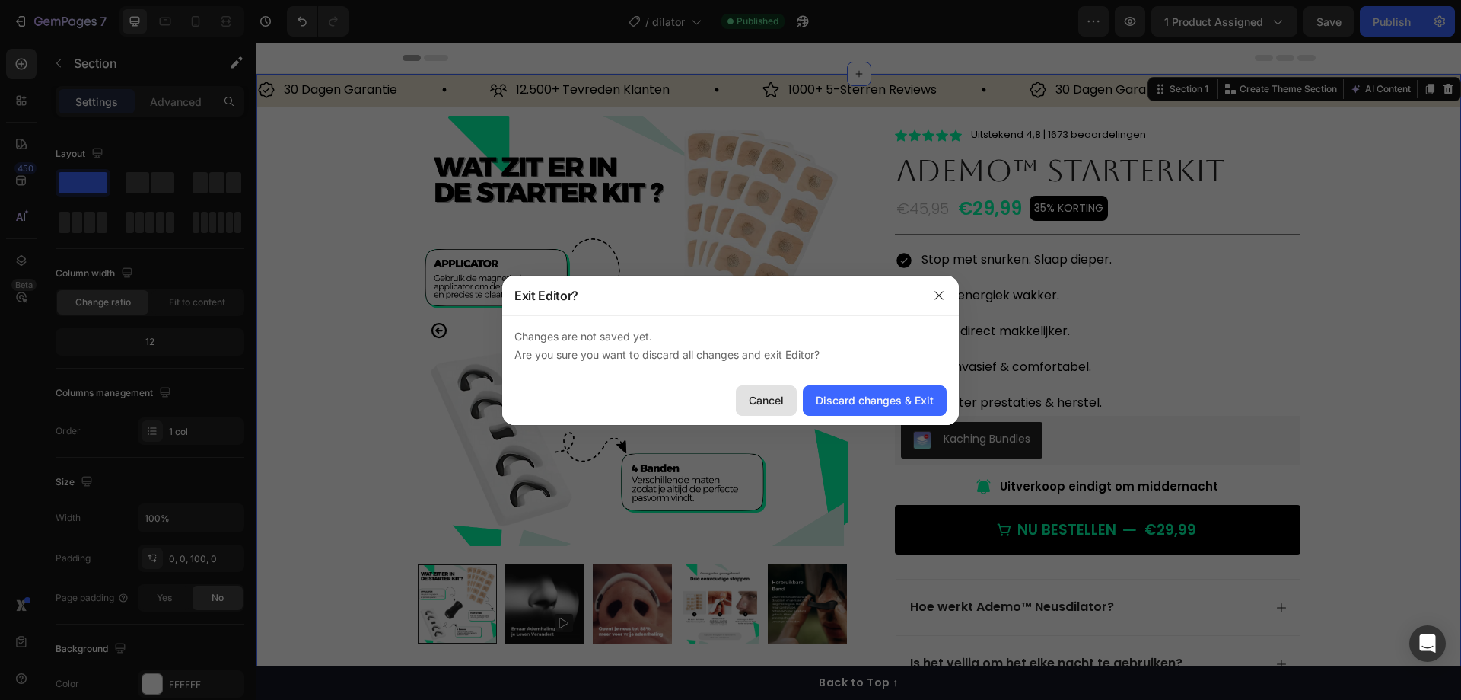
click at [783, 394] on div "Cancel" at bounding box center [766, 400] width 35 height 16
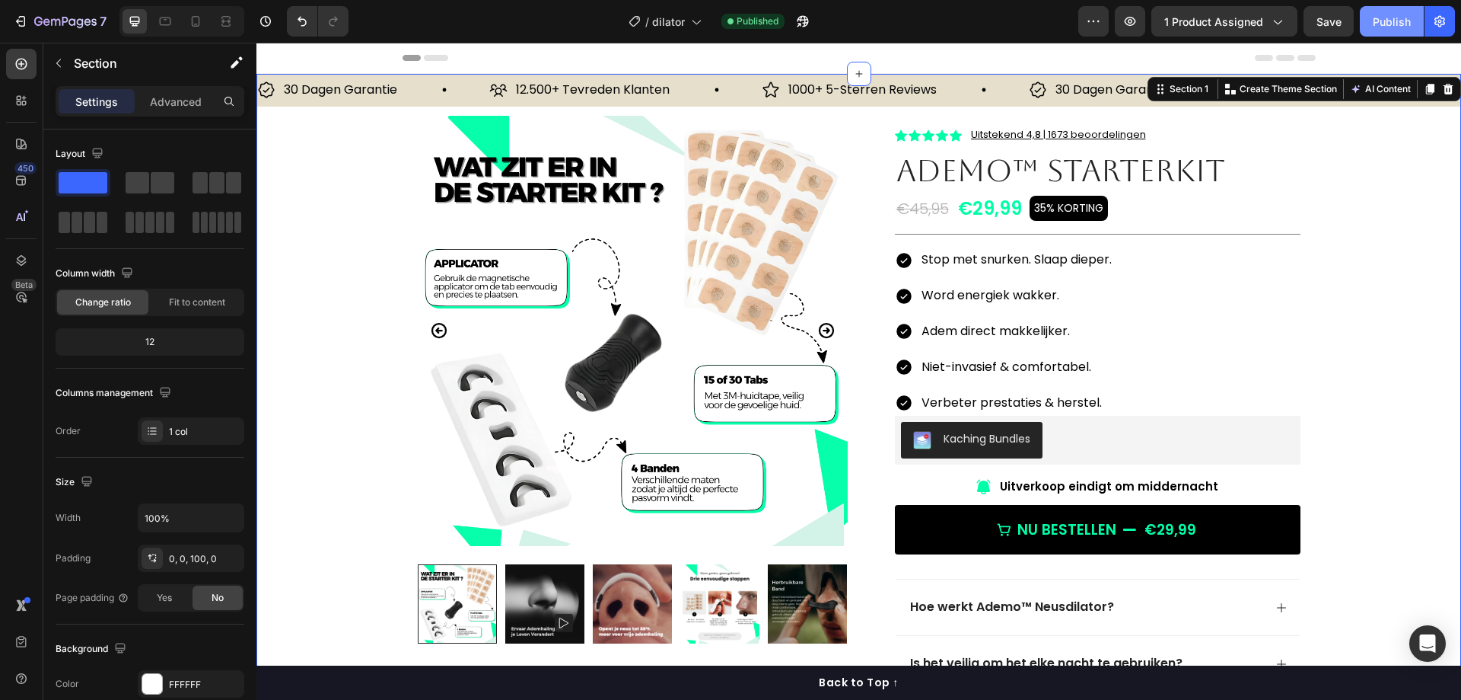
drag, startPoint x: 1391, startPoint y: 16, endPoint x: 1090, endPoint y: 14, distance: 300.7
click at [1391, 16] on div "Publish" at bounding box center [1392, 22] width 38 height 16
